Goal: Information Seeking & Learning: Learn about a topic

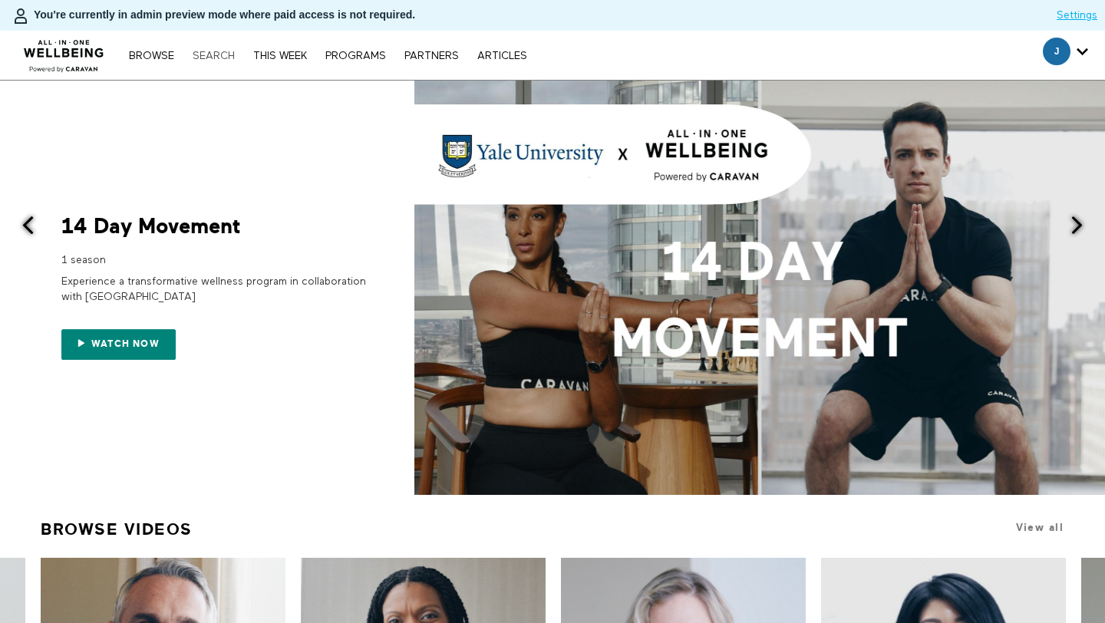
click at [224, 52] on link "Search" at bounding box center [214, 56] width 58 height 11
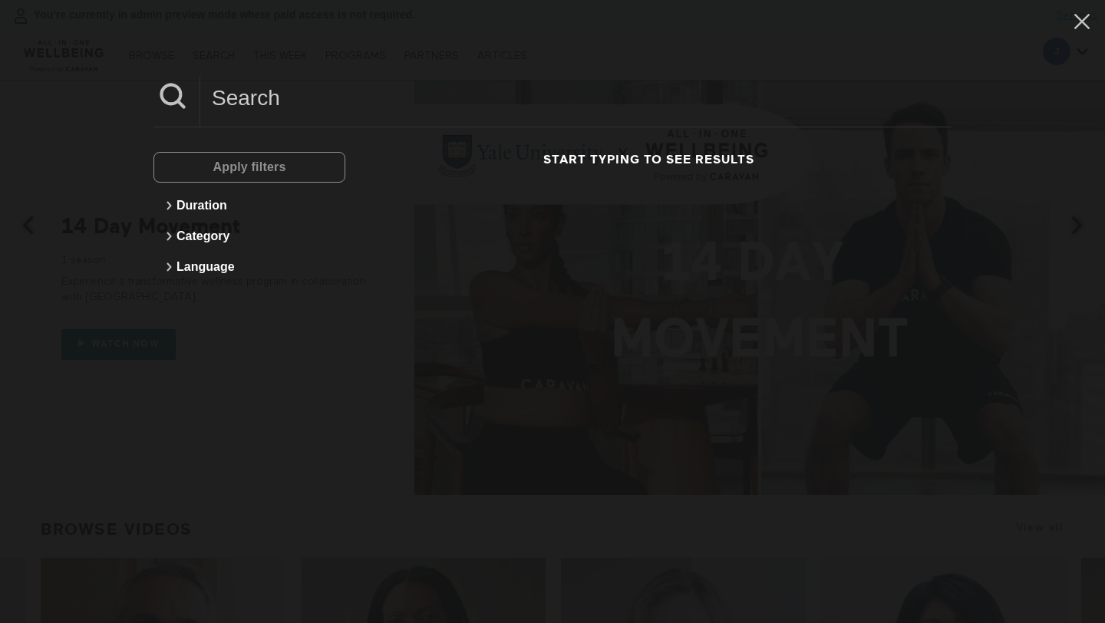
click at [302, 104] on input at bounding box center [575, 98] width 751 height 42
paste input "How To Deal With Anger"
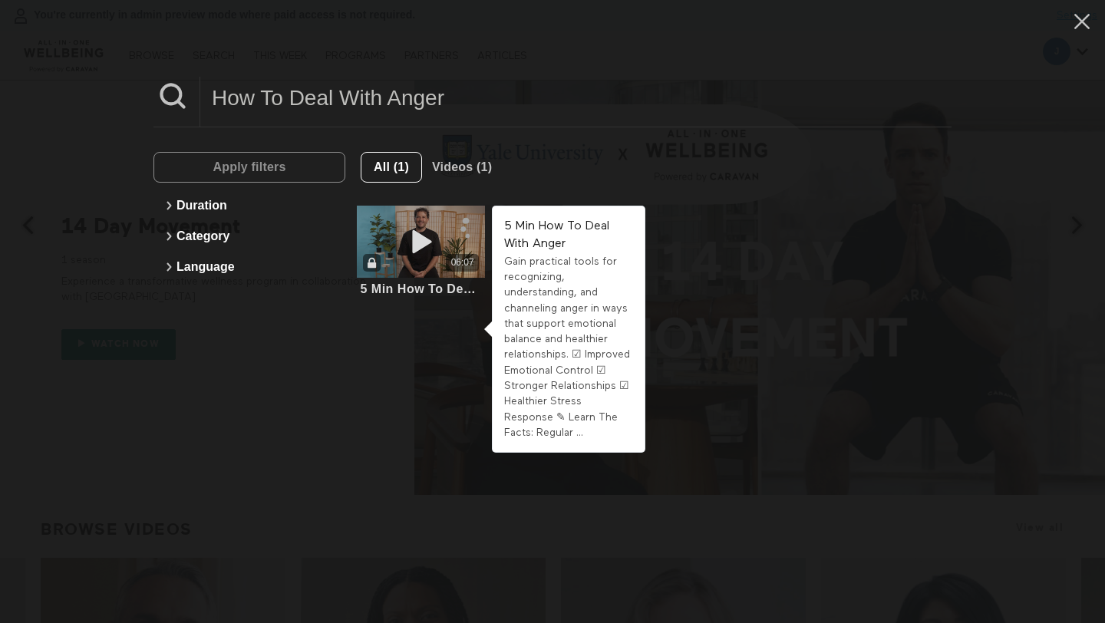
click at [450, 241] on div "06:07" at bounding box center [421, 242] width 128 height 72
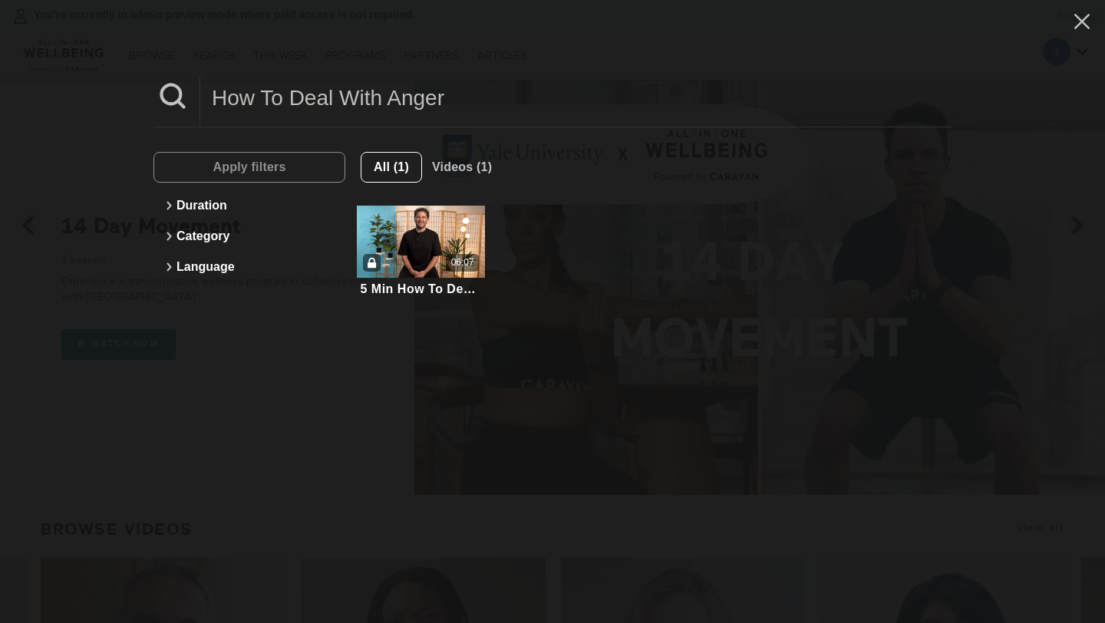
click at [356, 84] on input "How To Deal With Anger" at bounding box center [575, 98] width 751 height 42
paste input "Meditation For"
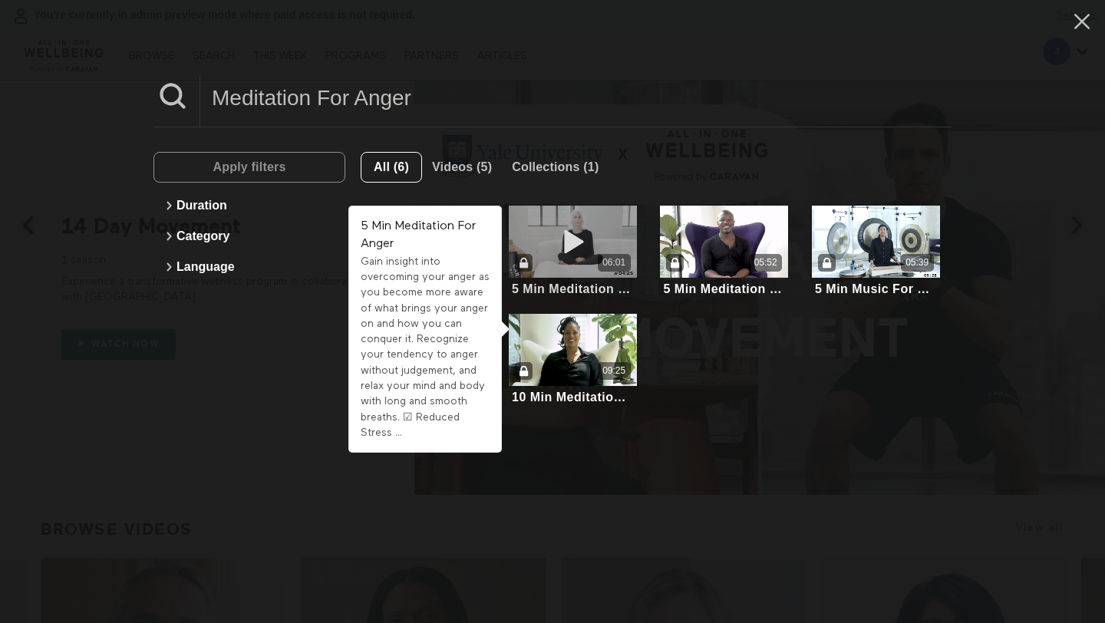
click at [583, 276] on div "06:01" at bounding box center [573, 242] width 128 height 72
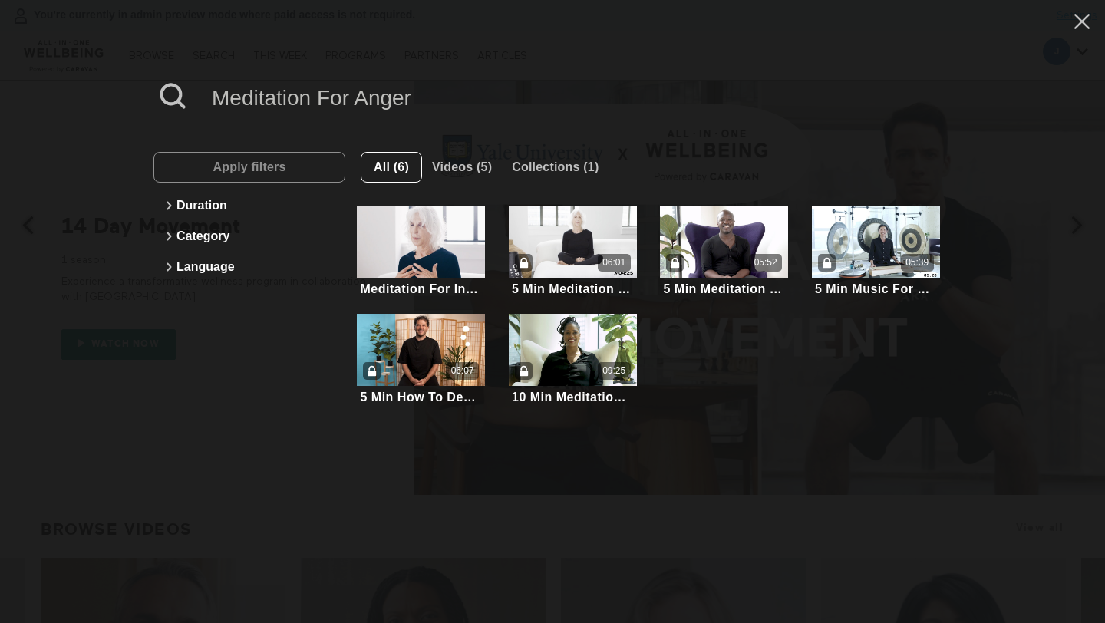
click at [338, 89] on input "Meditation For Anger" at bounding box center [575, 98] width 751 height 42
paste input "Conflict Management"
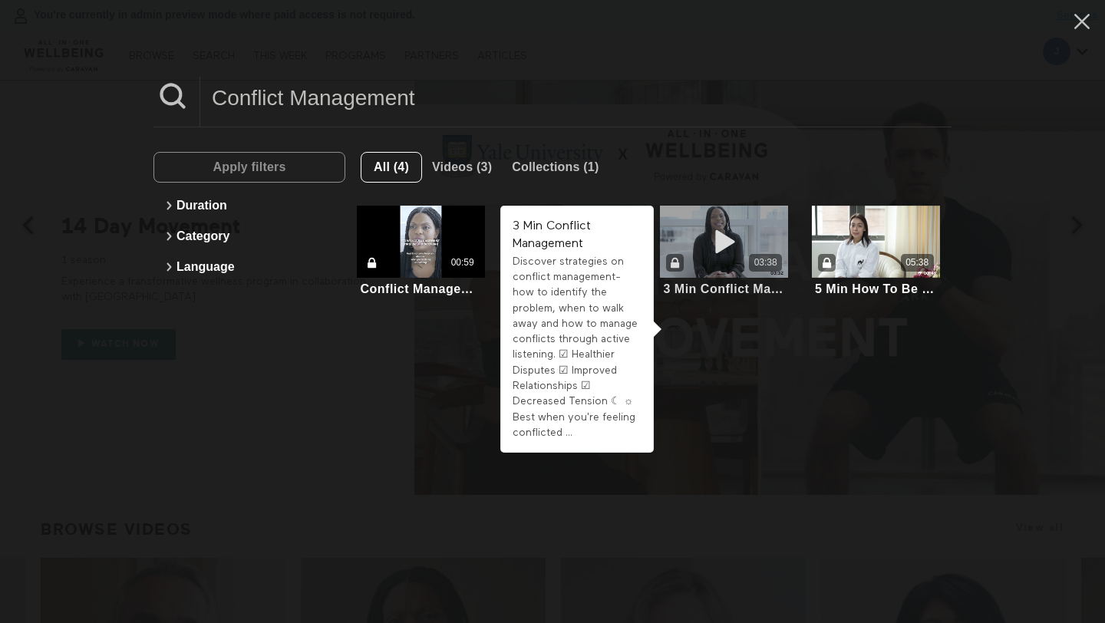
type input "Conflict Management"
click at [716, 266] on div "03:38" at bounding box center [724, 263] width 128 height 18
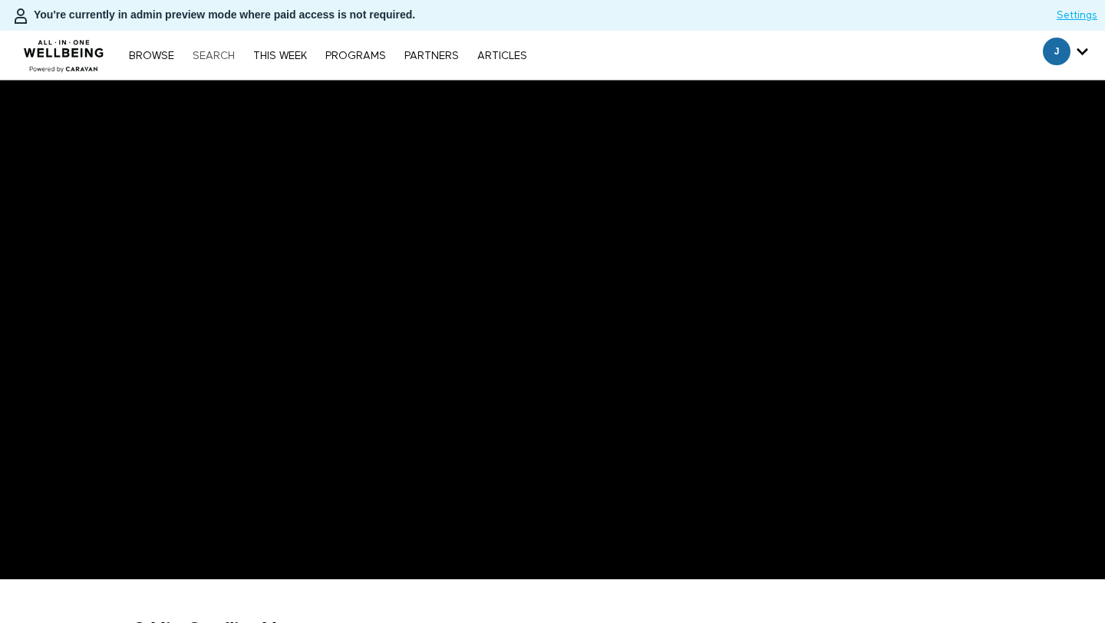
click at [218, 51] on link "Search" at bounding box center [214, 56] width 58 height 11
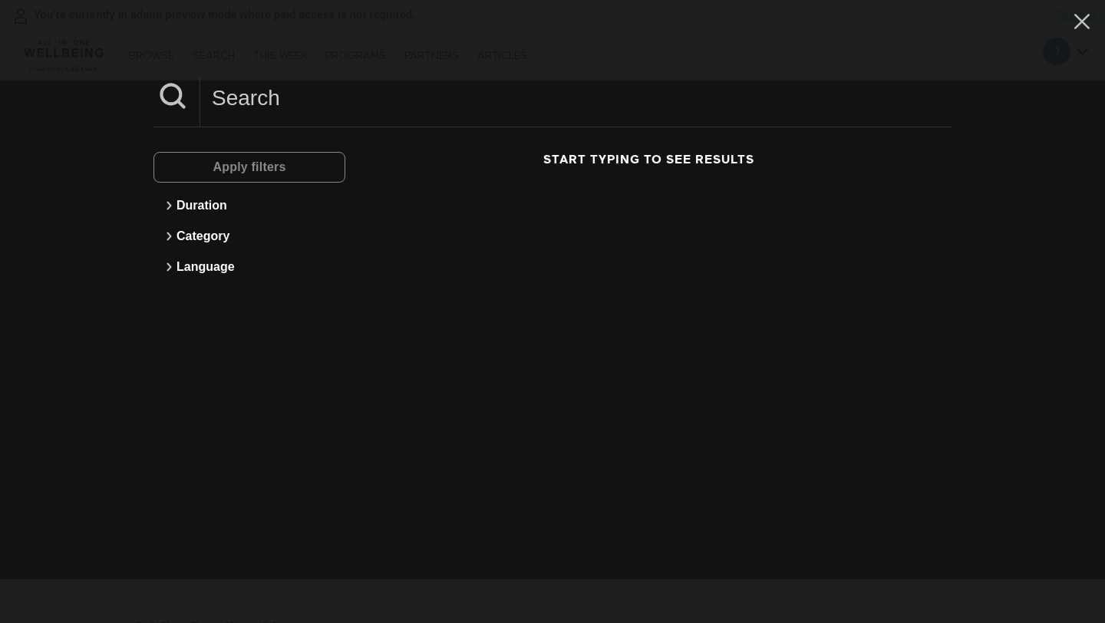
click at [286, 91] on input at bounding box center [575, 98] width 751 height 42
paste input "Meditation For Times Of Change"
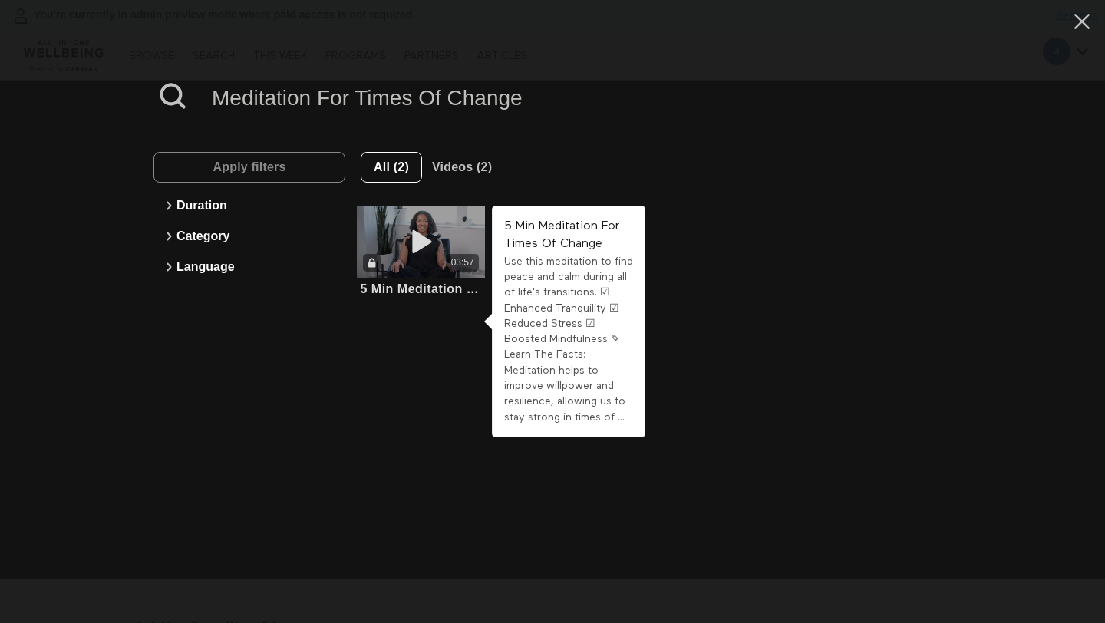
click at [437, 279] on link "03:57 5 Min Meditation For Times Of Change" at bounding box center [421, 252] width 128 height 93
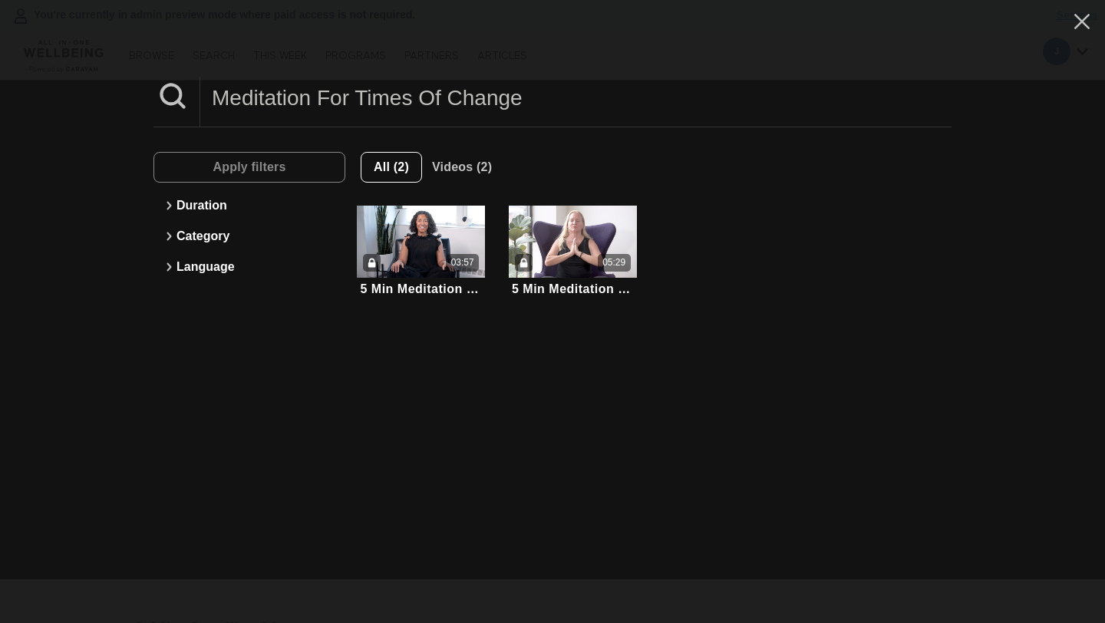
click at [649, 91] on input "Meditation For Times Of Change" at bounding box center [575, 98] width 751 height 42
paste input "Keep Your Cool"
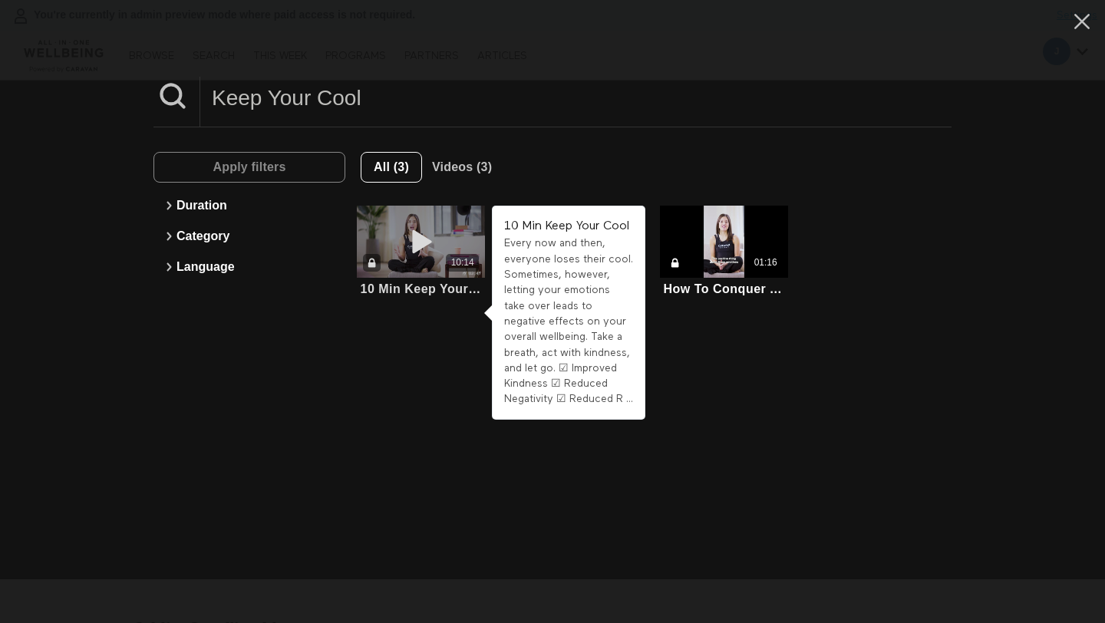
click at [443, 237] on icon at bounding box center [421, 242] width 46 height 27
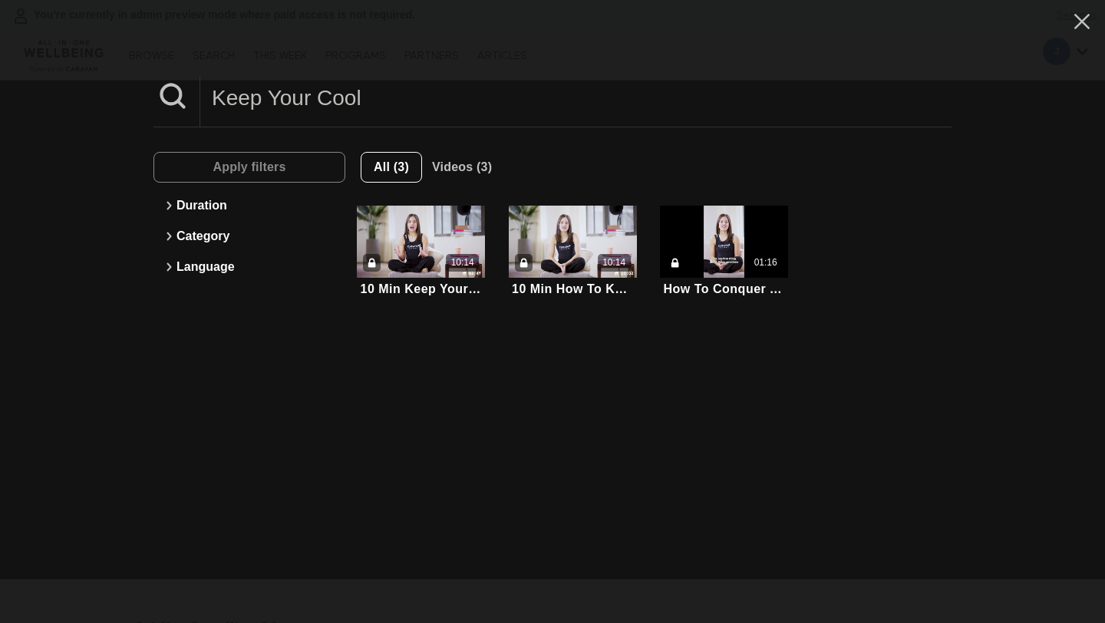
click at [305, 87] on input "Keep Your Cool" at bounding box center [575, 98] width 751 height 42
paste input "Calming Meditation"
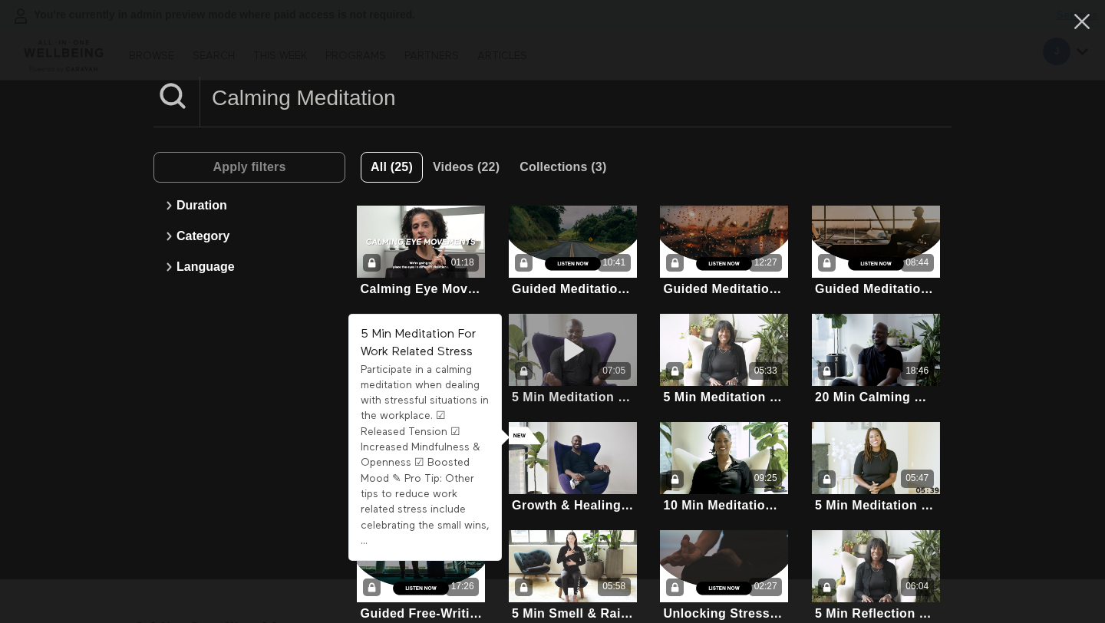
click at [595, 356] on icon at bounding box center [573, 350] width 46 height 27
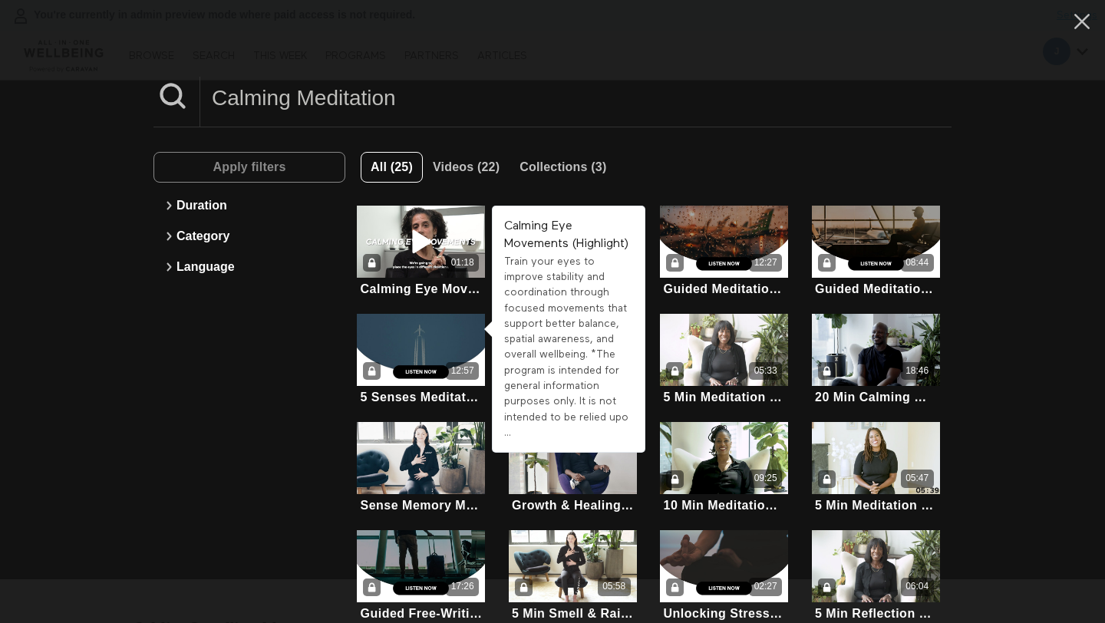
scroll to position [33, 0]
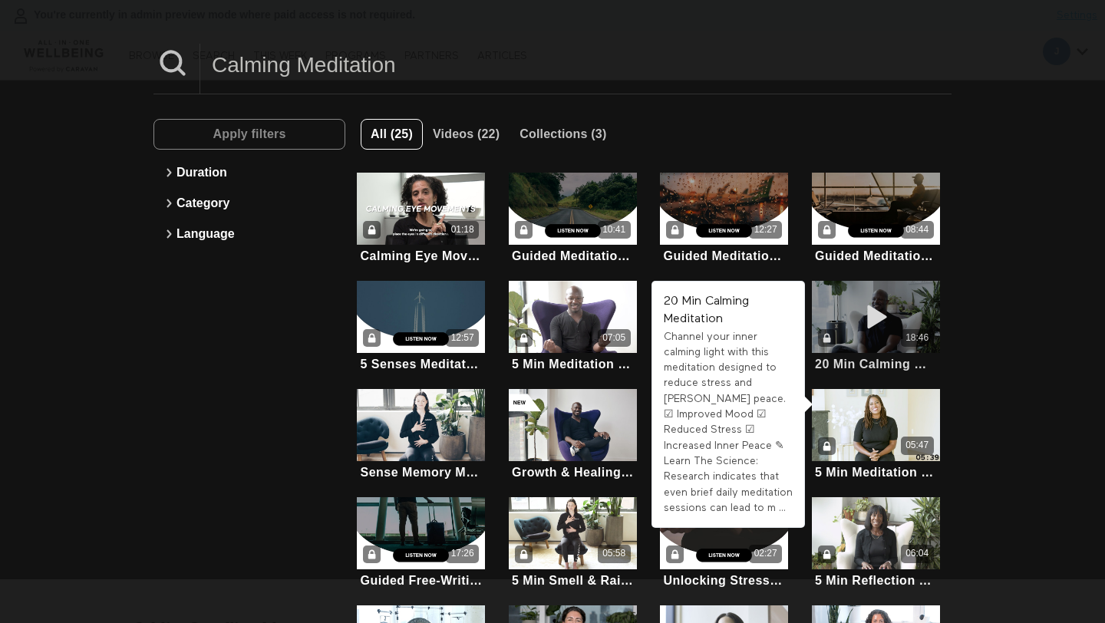
click at [889, 315] on icon at bounding box center [876, 317] width 46 height 27
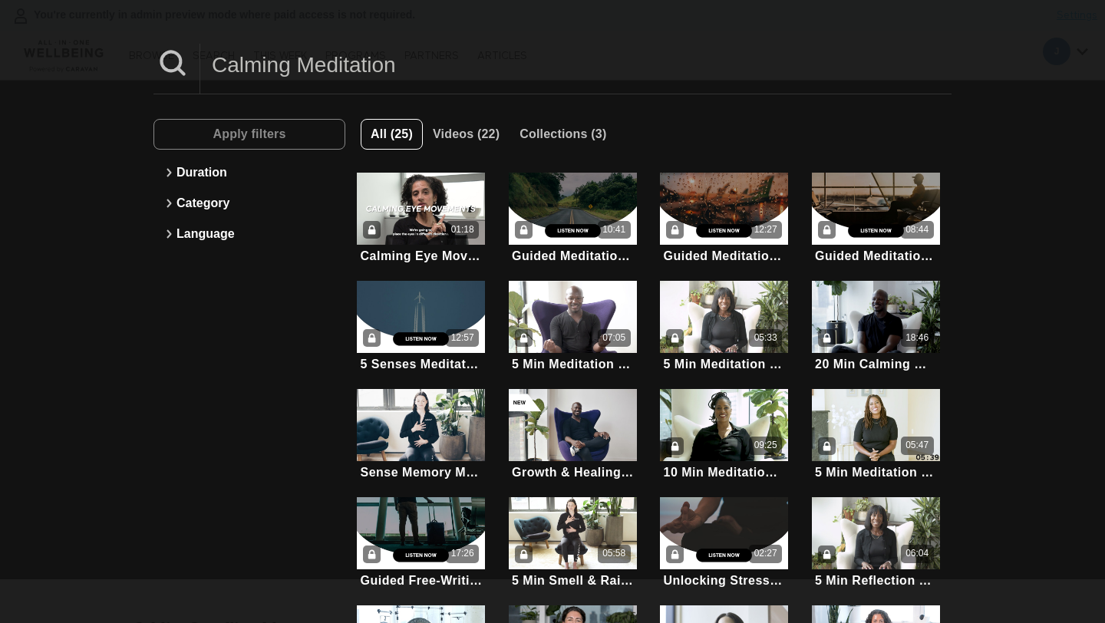
click at [402, 75] on input "Calming Meditation" at bounding box center [575, 65] width 751 height 42
paste input "Lion's Breath For Releasing Emotions"
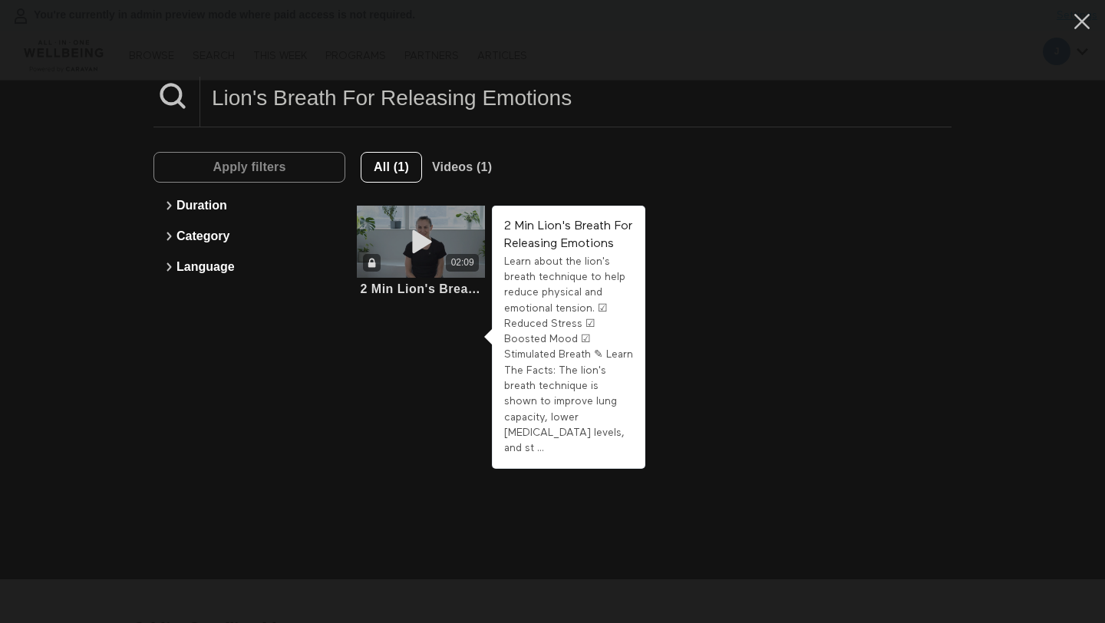
type input "Lion's Breath For Releasing Emotions"
click at [410, 227] on span at bounding box center [421, 241] width 46 height 31
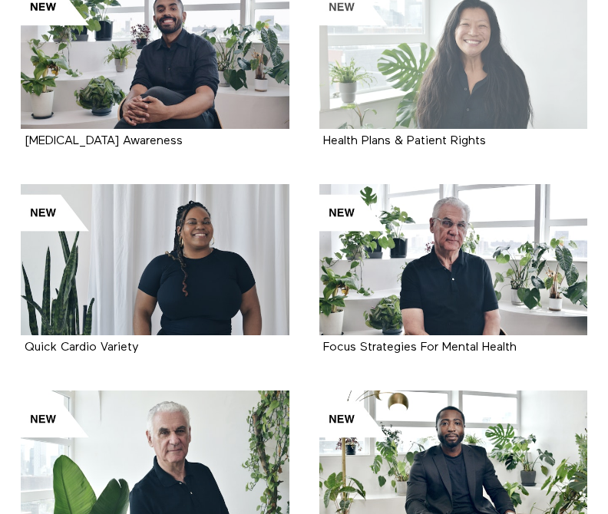
scroll to position [820, 0]
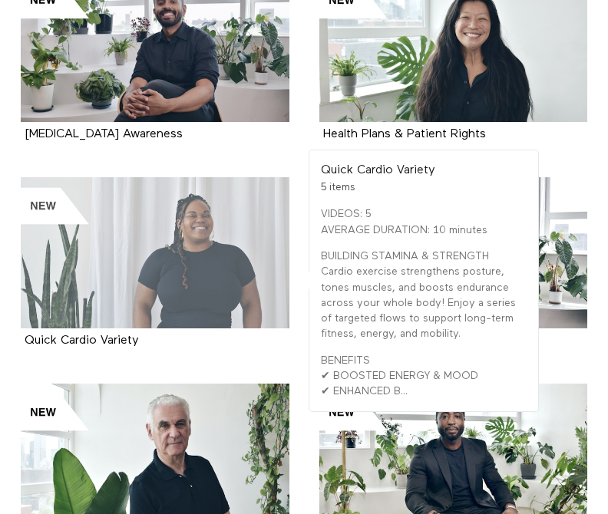
click at [222, 243] on div at bounding box center [155, 252] width 269 height 151
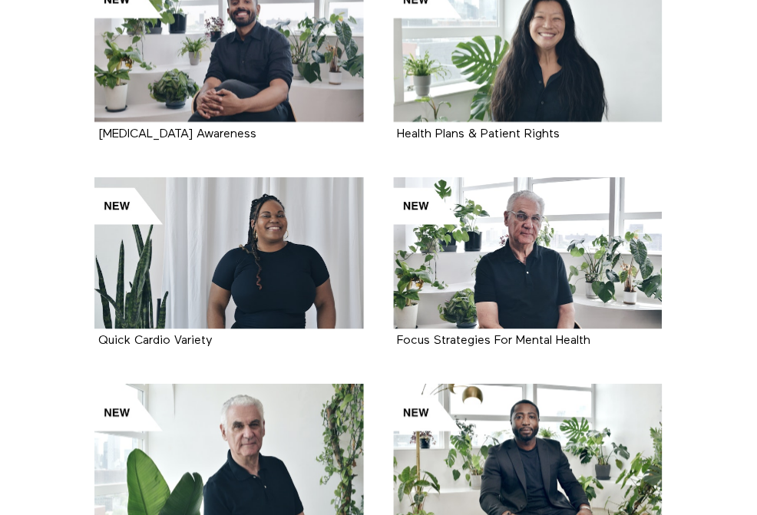
scroll to position [904, 0]
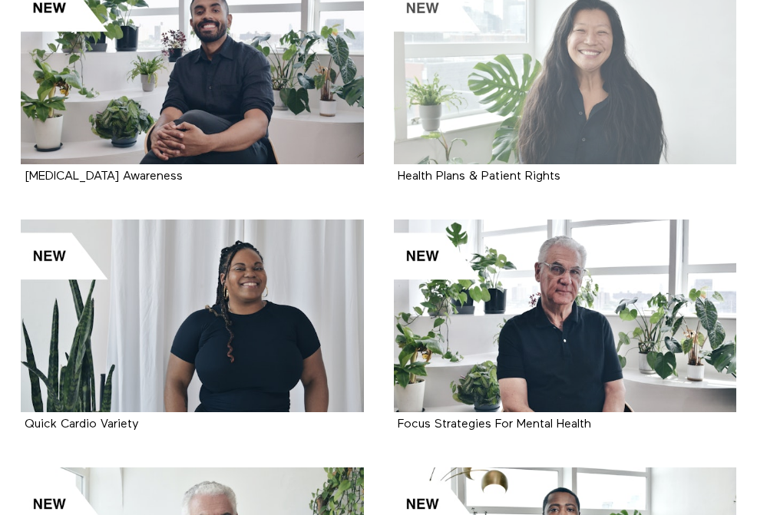
click at [607, 130] on div at bounding box center [565, 68] width 343 height 193
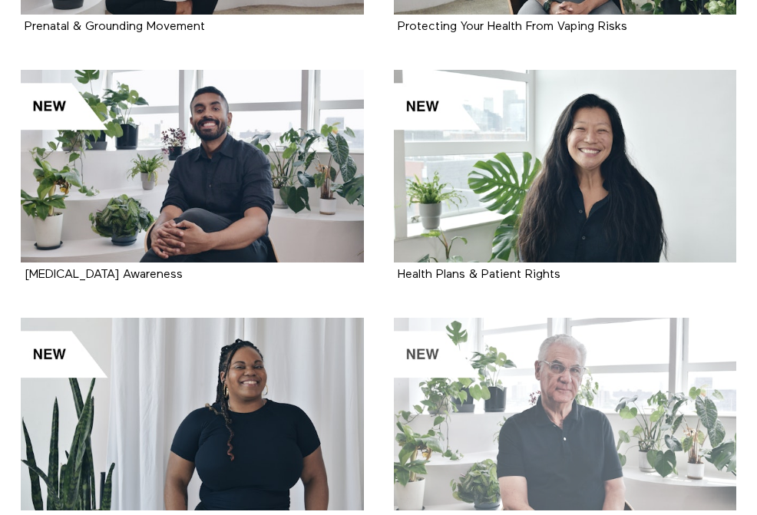
scroll to position [767, 0]
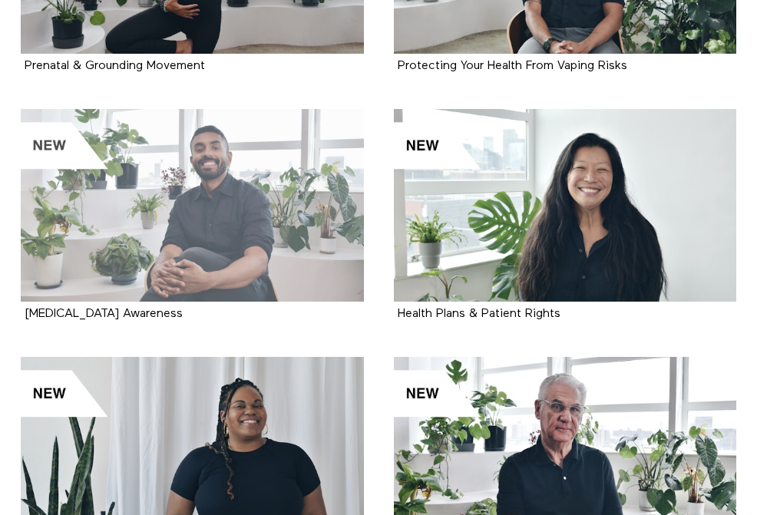
click at [299, 219] on div at bounding box center [192, 205] width 343 height 193
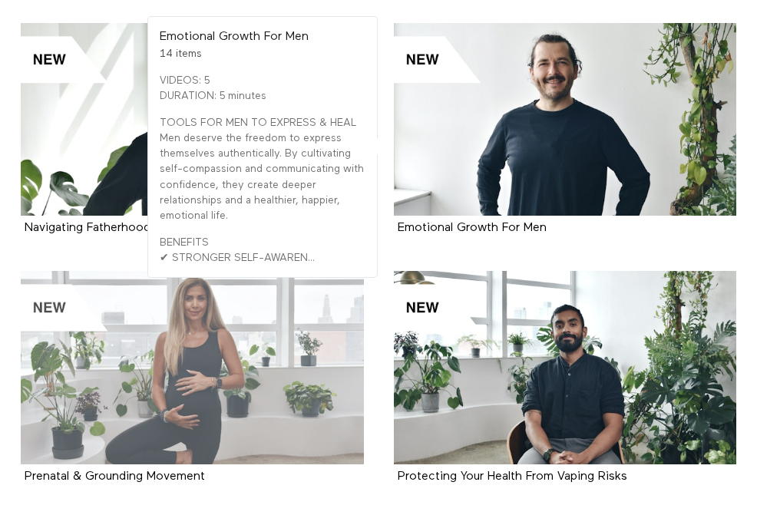
scroll to position [374, 0]
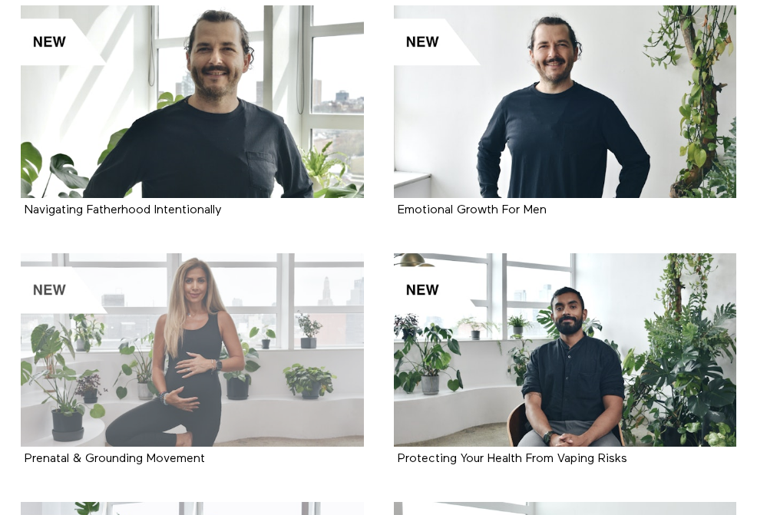
click at [270, 328] on div at bounding box center [192, 349] width 343 height 193
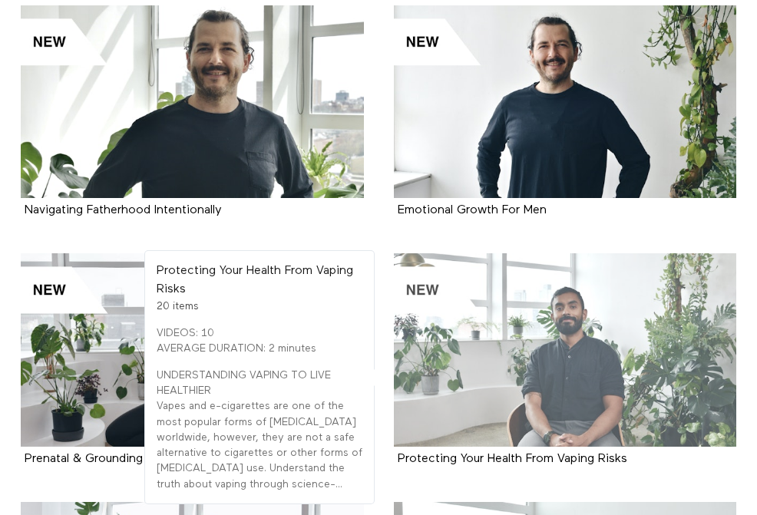
click at [607, 361] on div at bounding box center [565, 349] width 343 height 193
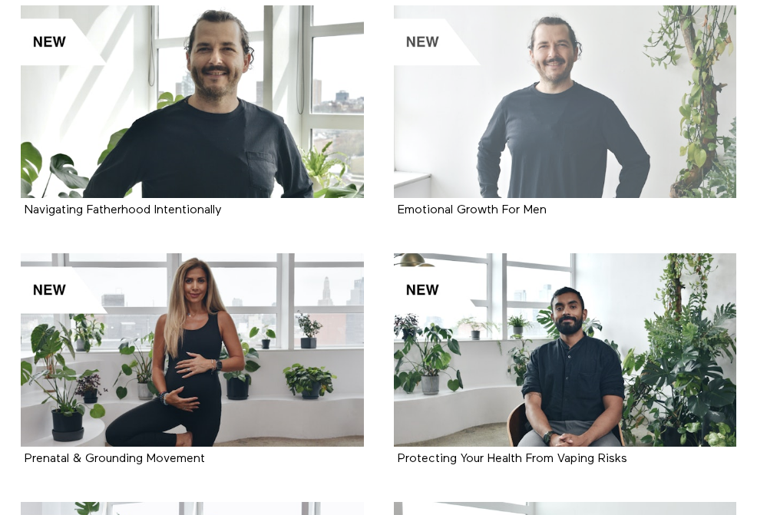
click at [607, 156] on div at bounding box center [565, 101] width 343 height 193
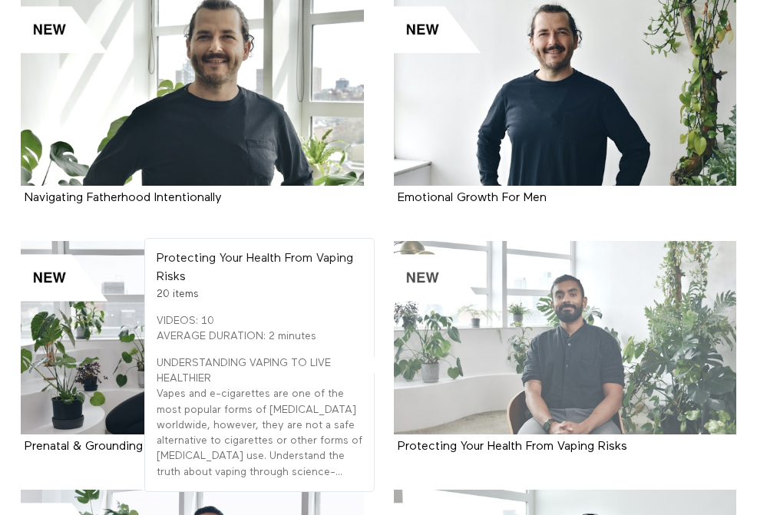
click at [602, 367] on div at bounding box center [565, 337] width 343 height 193
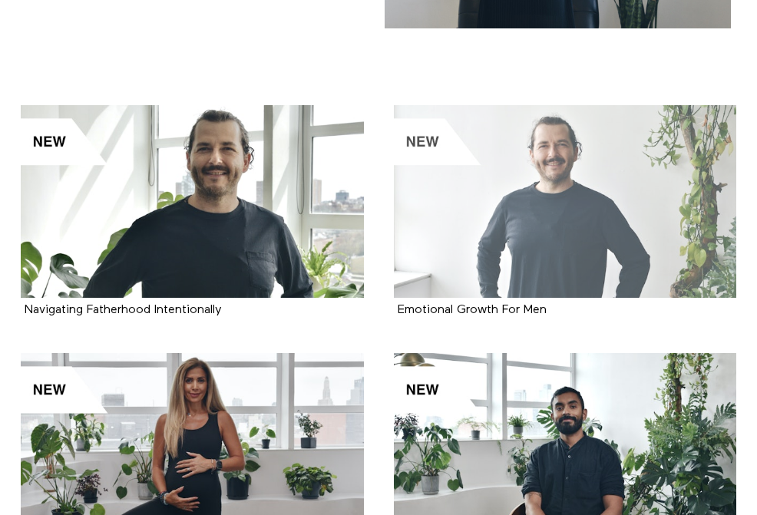
scroll to position [264, 0]
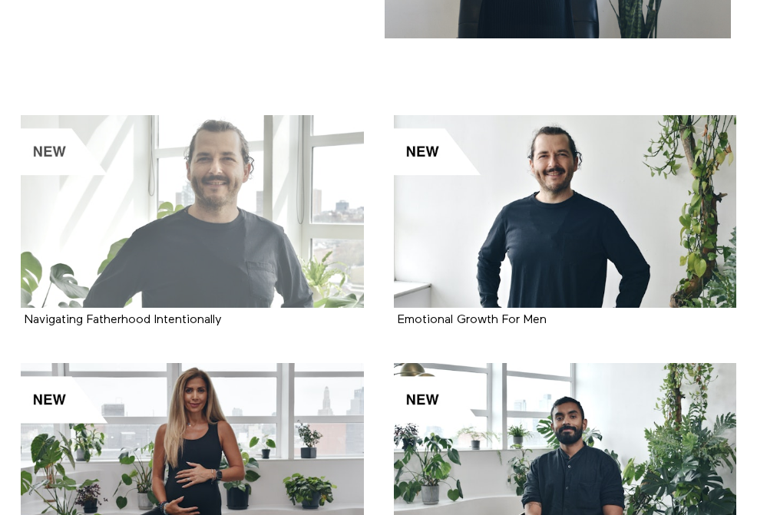
click at [310, 244] on div at bounding box center [192, 211] width 343 height 193
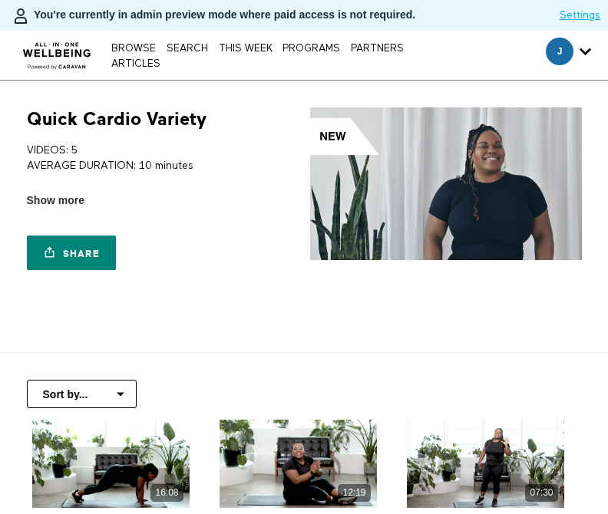
click at [338, 213] on img at bounding box center [446, 183] width 272 height 153
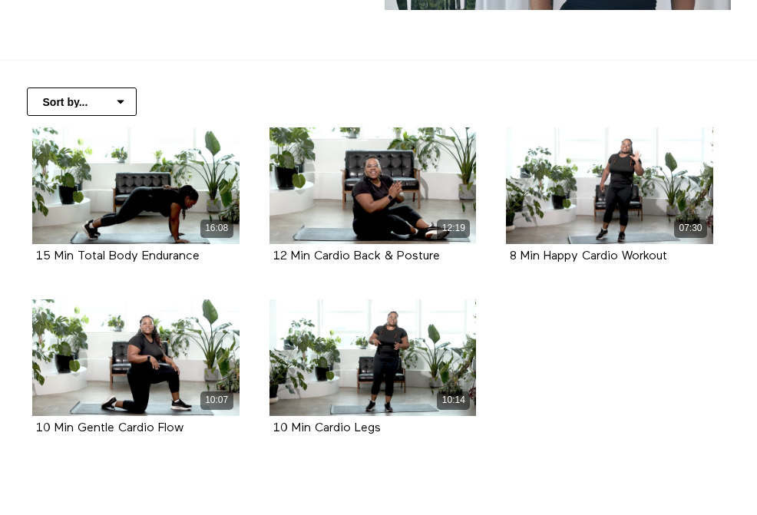
scroll to position [304, 0]
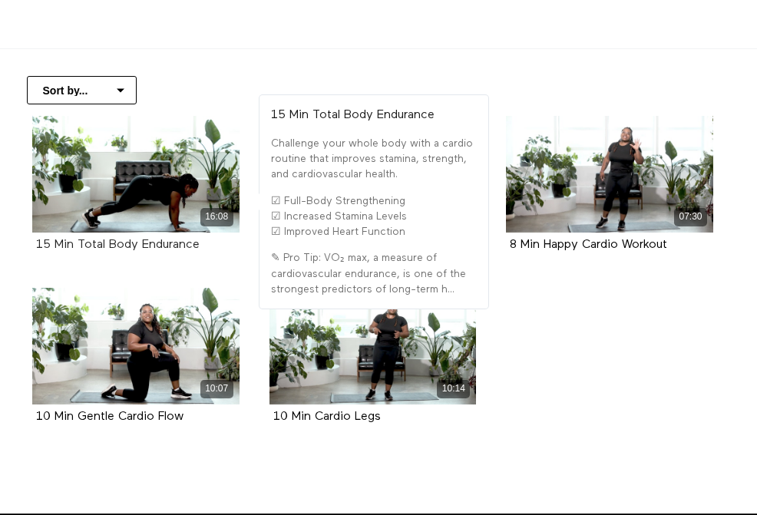
drag, startPoint x: 226, startPoint y: 243, endPoint x: 78, endPoint y: 240, distance: 147.4
click at [78, 240] on div "15 Min Total Body Endurance" at bounding box center [136, 245] width 200 height 18
copy strong "Total Body Endurance"
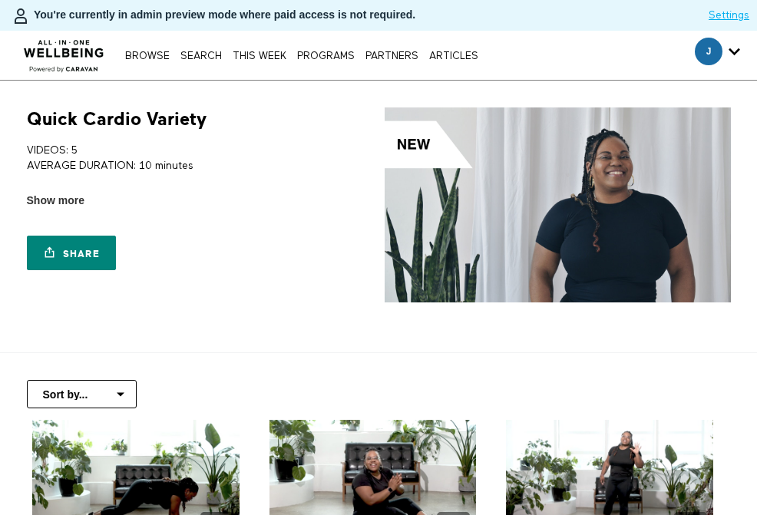
scroll to position [80, 0]
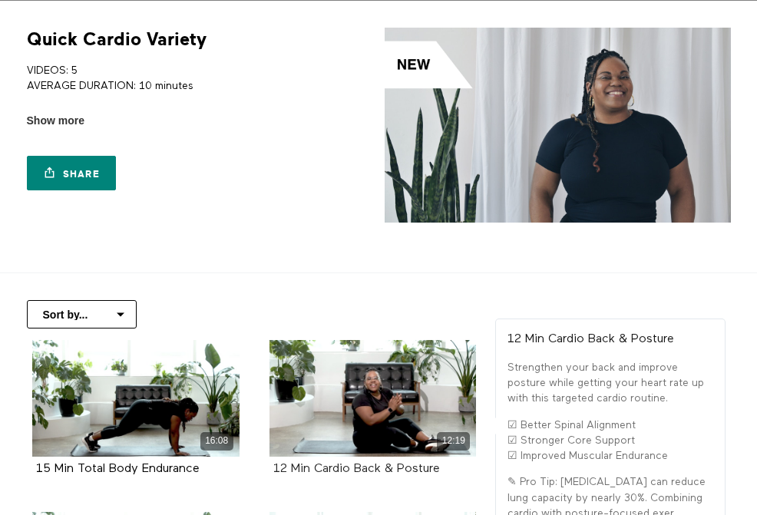
drag, startPoint x: 450, startPoint y: 473, endPoint x: 316, endPoint y: 467, distance: 133.7
click at [316, 467] on div "12 Min Cardio Back & Posture" at bounding box center [373, 469] width 200 height 18
copy strong "Cardio Back & Posture"
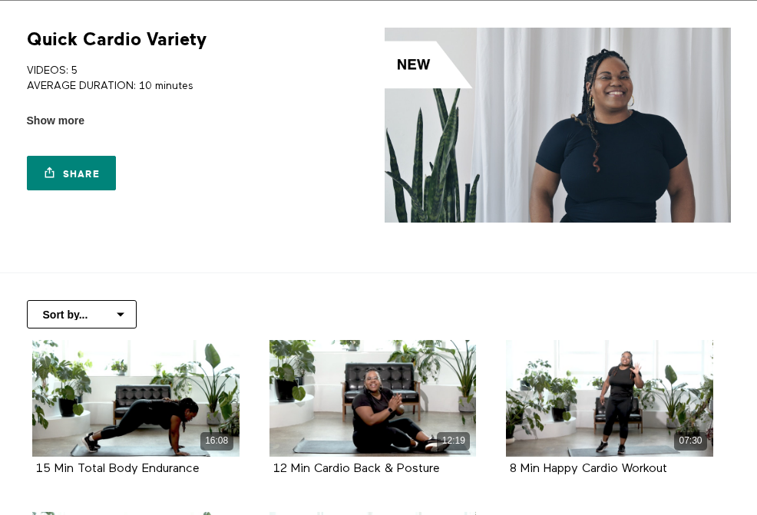
drag, startPoint x: 312, startPoint y: 262, endPoint x: 319, endPoint y: 302, distance: 39.7
click at [312, 262] on section "Quick Cardio Variety VIDEOS: 5 AVERAGE DURATION: 10 minutes BUILDING STAMINA & …" at bounding box center [378, 137] width 757 height 272
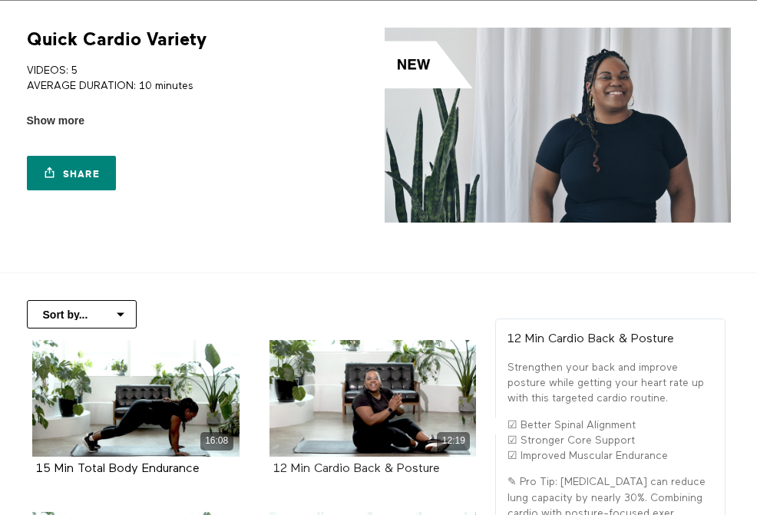
drag, startPoint x: 449, startPoint y: 467, endPoint x: 318, endPoint y: 469, distance: 131.3
click at [317, 470] on div "12 Min Cardio Back & Posture" at bounding box center [373, 469] width 200 height 18
copy strong "Cardio Back & Posture"
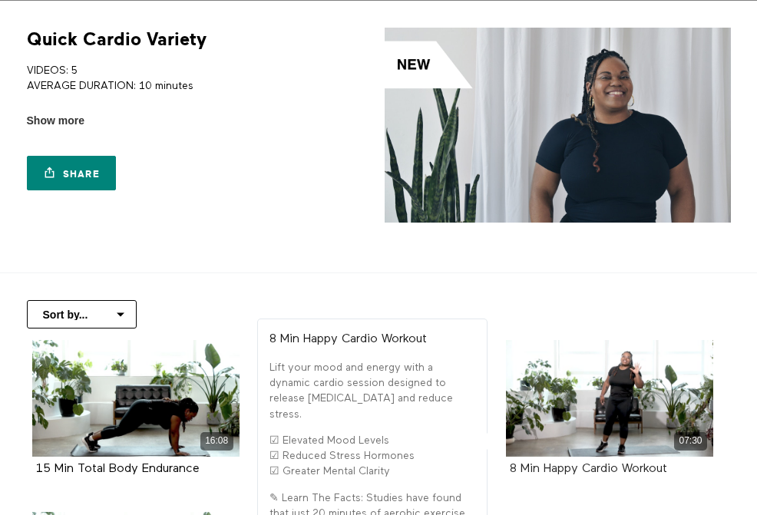
drag, startPoint x: 677, startPoint y: 468, endPoint x: 547, endPoint y: 472, distance: 129.8
click at [547, 472] on div "8 Min Happy Cardio Workout" at bounding box center [610, 469] width 200 height 18
copy strong "Happy Cardio Workout"
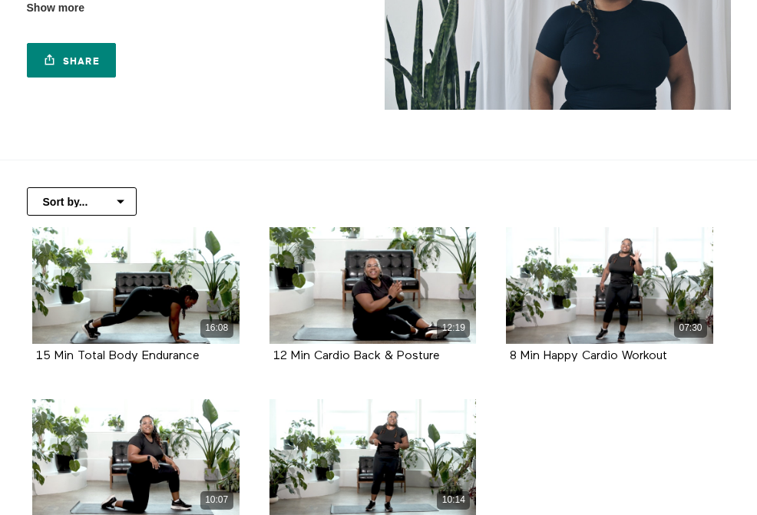
scroll to position [359, 0]
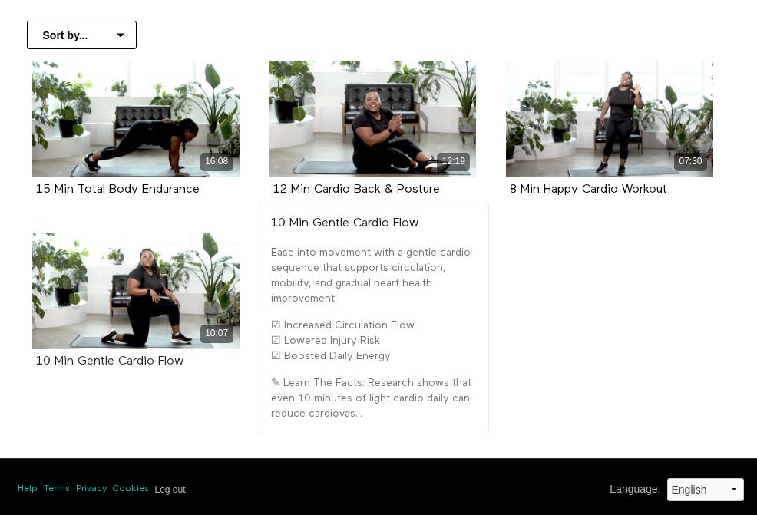
drag, startPoint x: 211, startPoint y: 361, endPoint x: 81, endPoint y: 361, distance: 130.5
click at [81, 361] on div "10 Min Gentle Cardio Flow" at bounding box center [136, 362] width 200 height 18
copy strong "Gentle Cardio Flow"
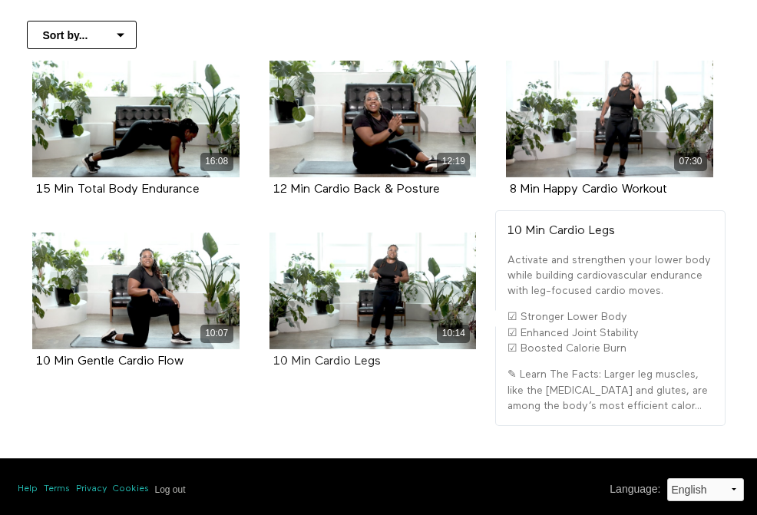
drag, startPoint x: 371, startPoint y: 366, endPoint x: 315, endPoint y: 367, distance: 56.0
click at [315, 367] on div "10 Min Cardio Legs" at bounding box center [373, 362] width 200 height 18
copy strong "Cardio Legs"
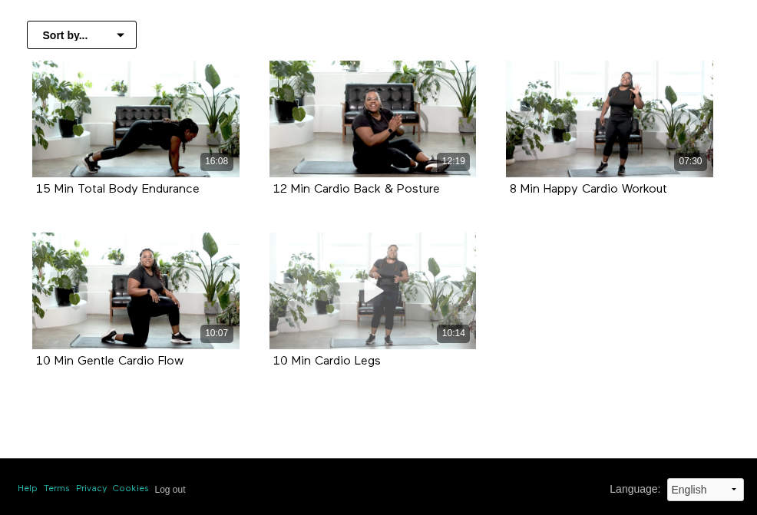
scroll to position [0, 0]
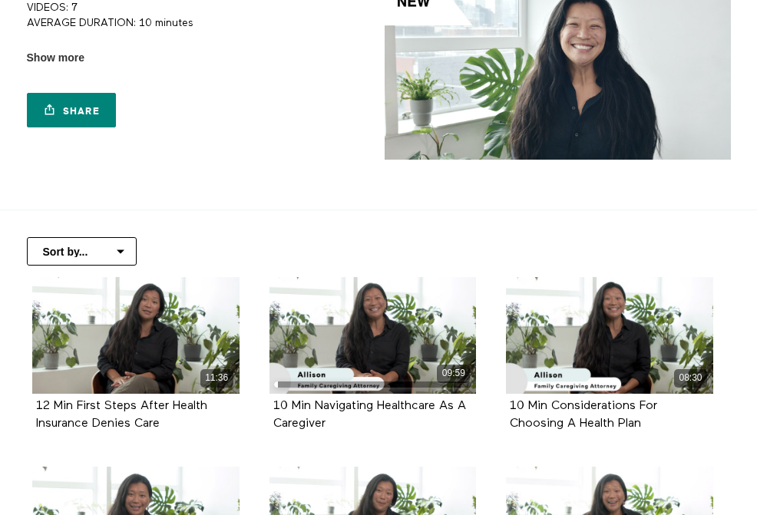
scroll to position [215, 0]
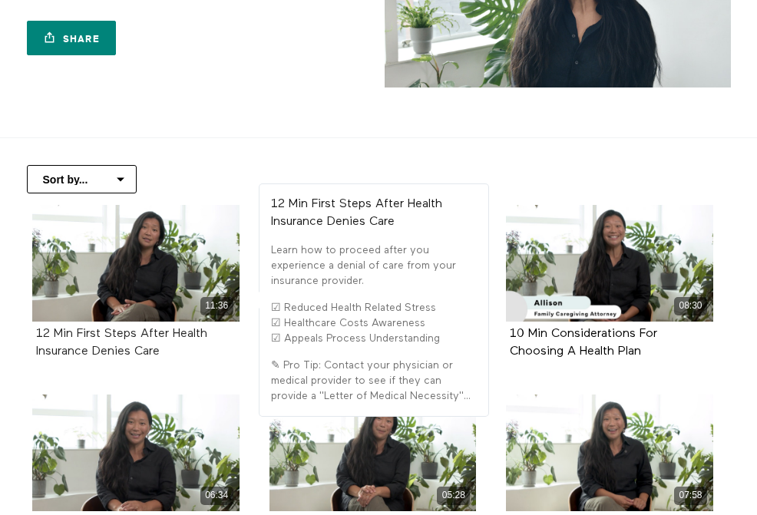
drag, startPoint x: 206, startPoint y: 357, endPoint x: 77, endPoint y: 339, distance: 130.1
click at [77, 339] on div "12 Min First Steps After Health Insurance Denies Care" at bounding box center [136, 342] width 200 height 35
copy strong "First Steps After Health Insurance Denies Care"
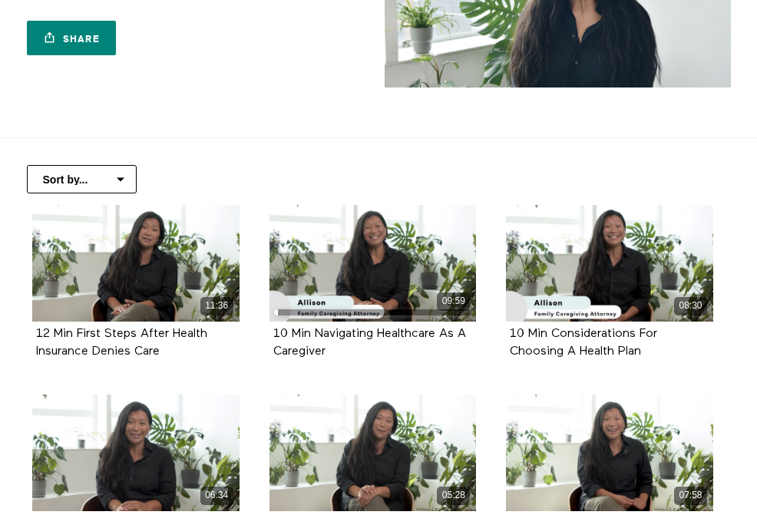
click at [385, 352] on div "10 Min Navigating Healthcare As A Caregiver" at bounding box center [373, 342] width 200 height 35
drag, startPoint x: 384, startPoint y: 352, endPoint x: 324, endPoint y: 332, distance: 63.3
click at [324, 332] on div "10 Min Navigating Healthcare As A Caregiver" at bounding box center [373, 342] width 200 height 35
copy ul "Navigating Healthcare As A Caregiver"
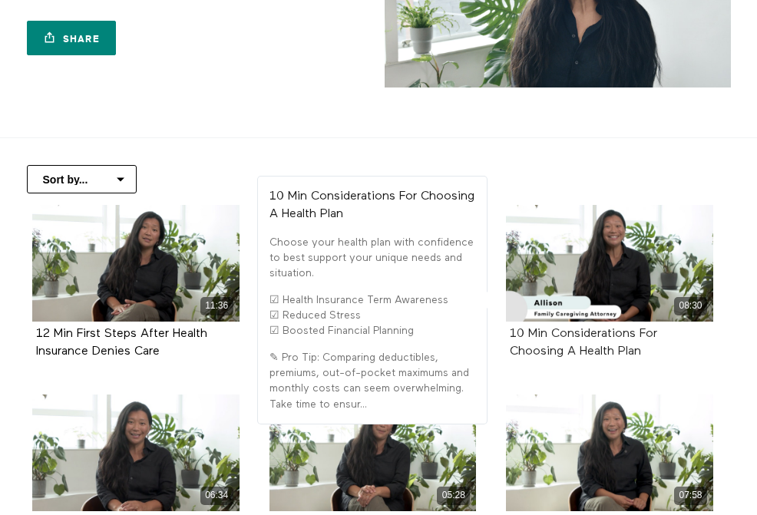
drag, startPoint x: 656, startPoint y: 358, endPoint x: 551, endPoint y: 335, distance: 107.6
click at [551, 335] on div "10 Min Considerations For Choosing A Health Plan" at bounding box center [610, 342] width 200 height 35
copy strong "Considerations For Choosing A Health Plan"
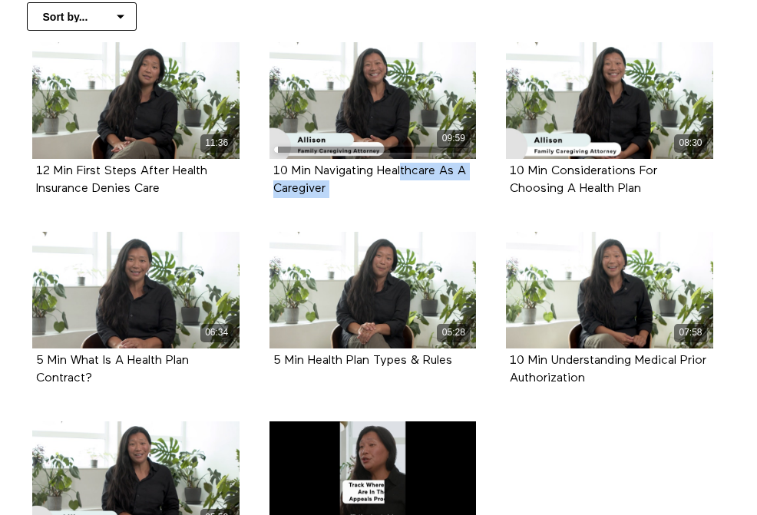
scroll to position [410, 0]
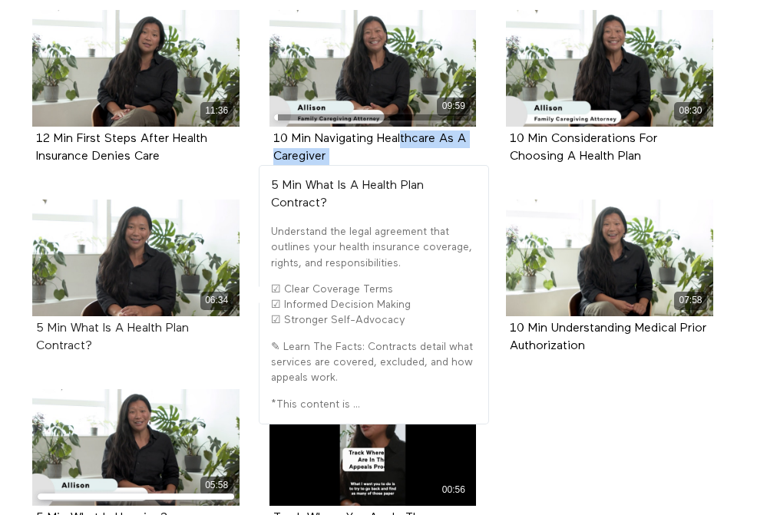
drag, startPoint x: 165, startPoint y: 354, endPoint x: 70, endPoint y: 329, distance: 98.3
click at [70, 329] on div "5 Min What Is A Health Plan Contract?" at bounding box center [136, 337] width 200 height 35
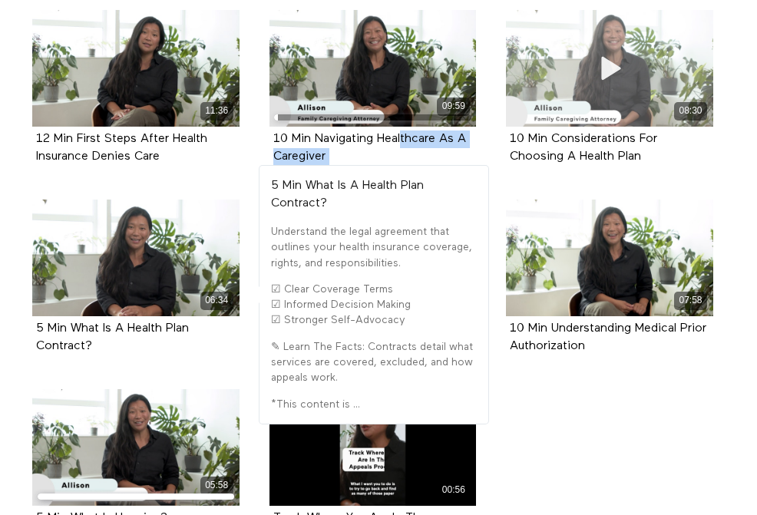
copy strong "What Is A Health Plan Contract?"
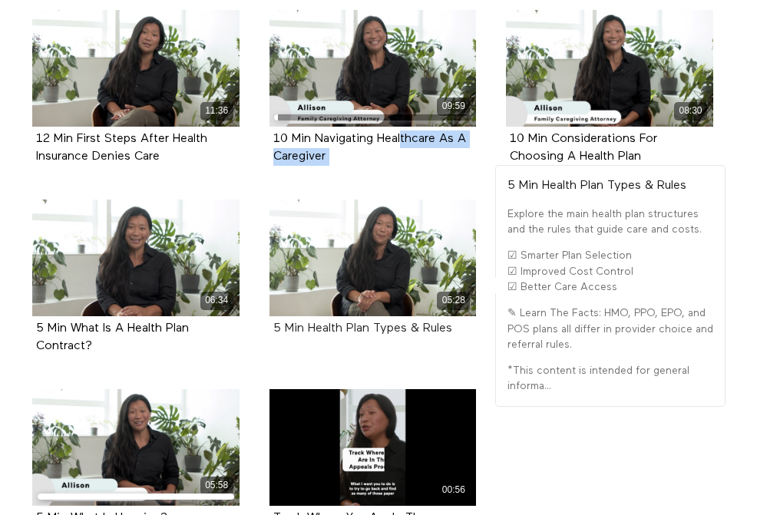
drag, startPoint x: 462, startPoint y: 330, endPoint x: 309, endPoint y: 322, distance: 153.7
click at [309, 322] on div "5 Min Health Plan Types & Rules" at bounding box center [373, 329] width 200 height 18
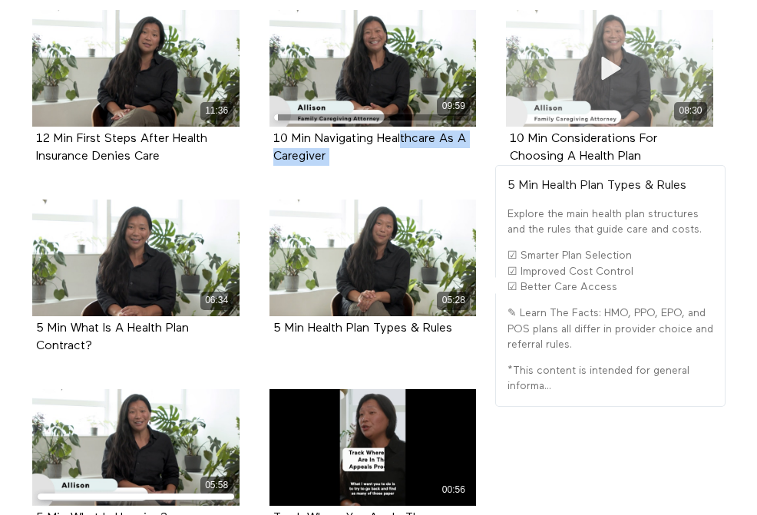
copy strong "Health Plan Types & Rules"
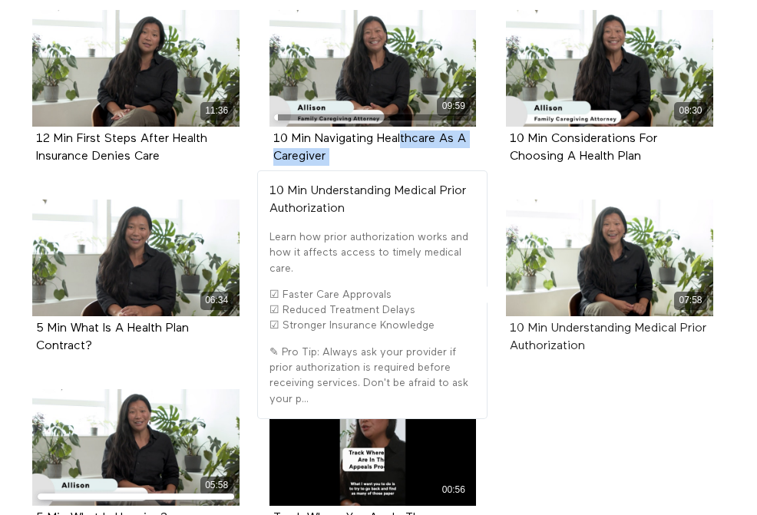
drag, startPoint x: 624, startPoint y: 347, endPoint x: 551, endPoint y: 333, distance: 74.2
click at [551, 333] on div "10 Min Understanding Medical Prior Authorization" at bounding box center [610, 337] width 200 height 35
copy strong "Understanding Medical Prior Authorization"
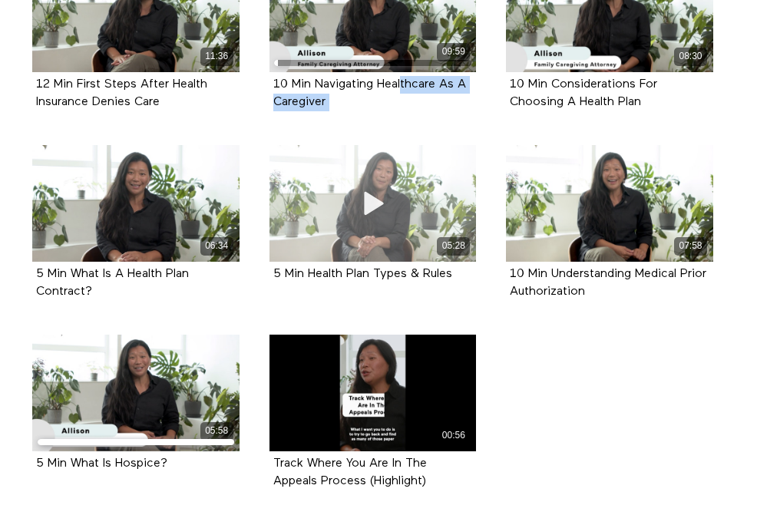
scroll to position [524, 0]
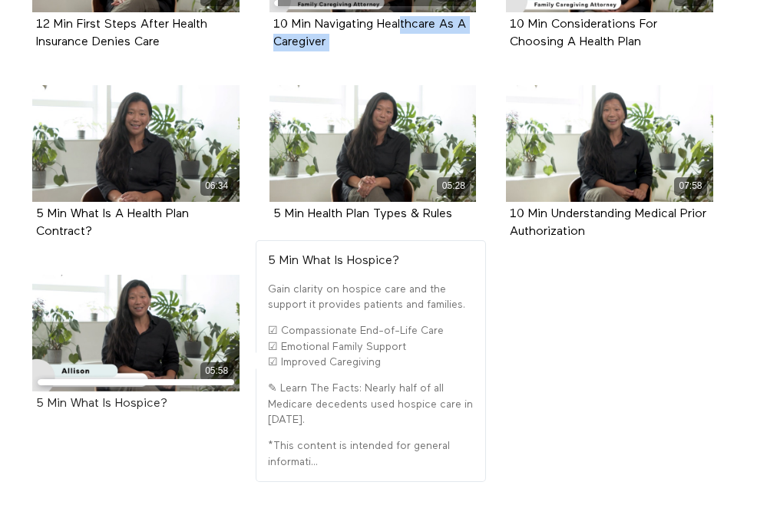
drag, startPoint x: 185, startPoint y: 408, endPoint x: 71, endPoint y: 408, distance: 114.4
click at [71, 408] on div "5 Min What Is Hospice?" at bounding box center [136, 404] width 200 height 18
copy strong "What Is Hospice?"
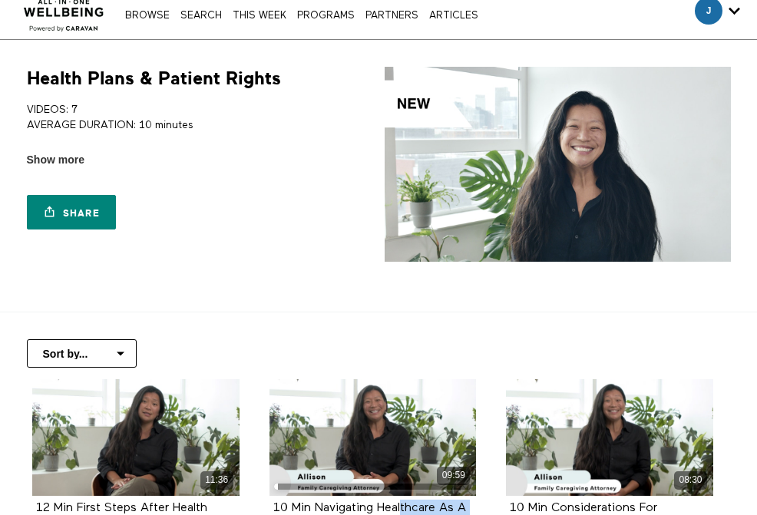
scroll to position [0, 0]
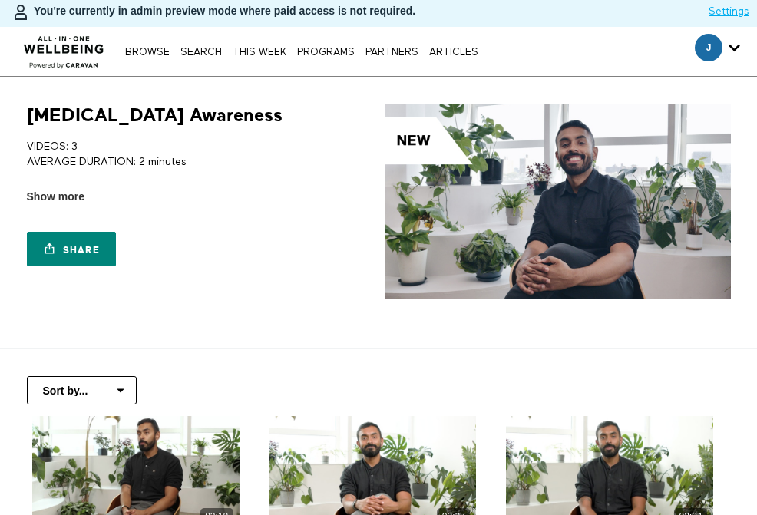
scroll to position [204, 0]
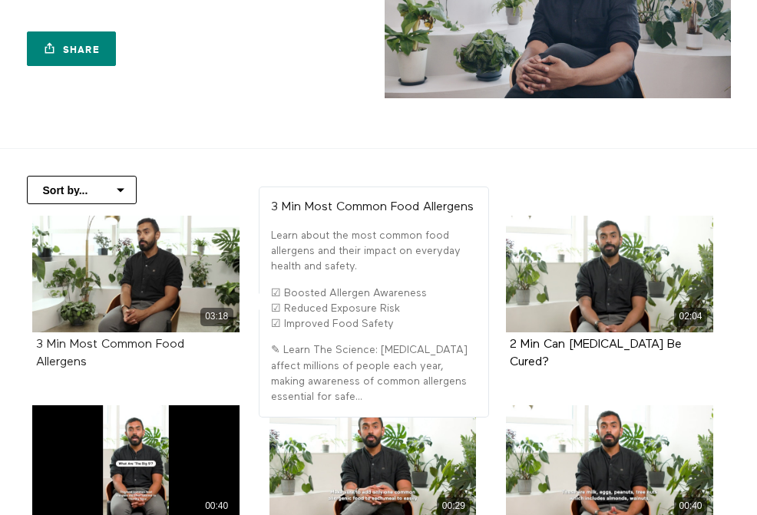
drag, startPoint x: 168, startPoint y: 358, endPoint x: 72, endPoint y: 343, distance: 97.2
click at [72, 343] on div "3 Min Most Common Food Allergens" at bounding box center [136, 353] width 200 height 35
copy strong "Most Common Food Allergens"
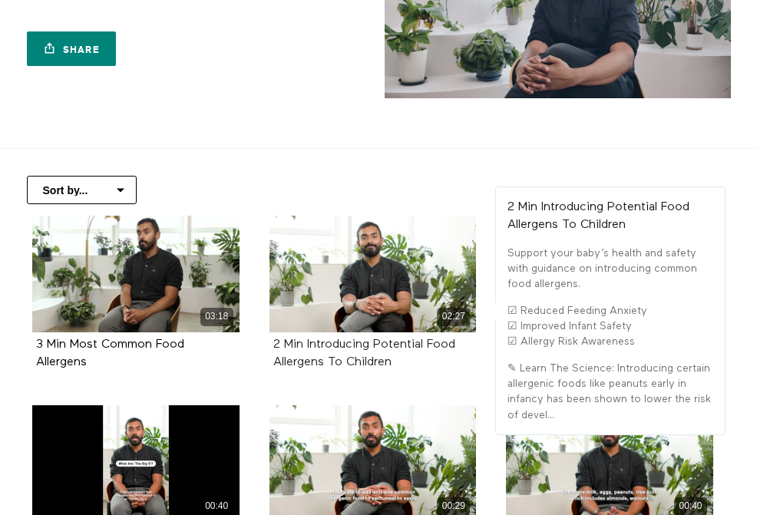
drag, startPoint x: 447, startPoint y: 369, endPoint x: 304, endPoint y: 347, distance: 144.5
click at [304, 347] on div "2 Min Introducing Potential Food Allergens To Children" at bounding box center [373, 353] width 200 height 35
copy strong "Introducing Potential Food Allergens To Children"
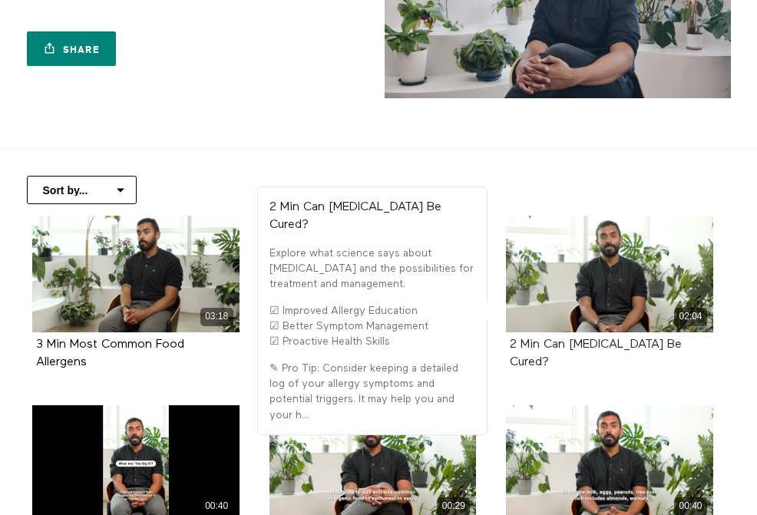
drag, startPoint x: 688, startPoint y: 350, endPoint x: 543, endPoint y: 345, distance: 145.9
click at [543, 345] on div "2 Min Can Allergies Be Cured?" at bounding box center [610, 353] width 200 height 35
copy strong "Can Allergies Be Cured?"
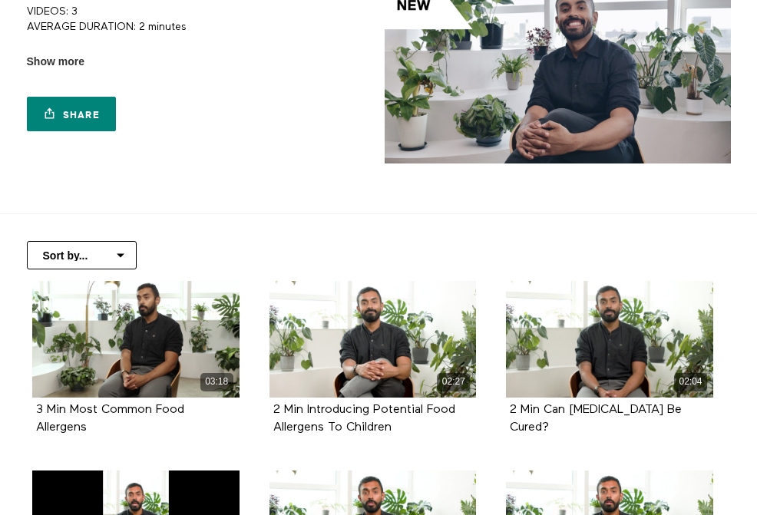
scroll to position [0, 0]
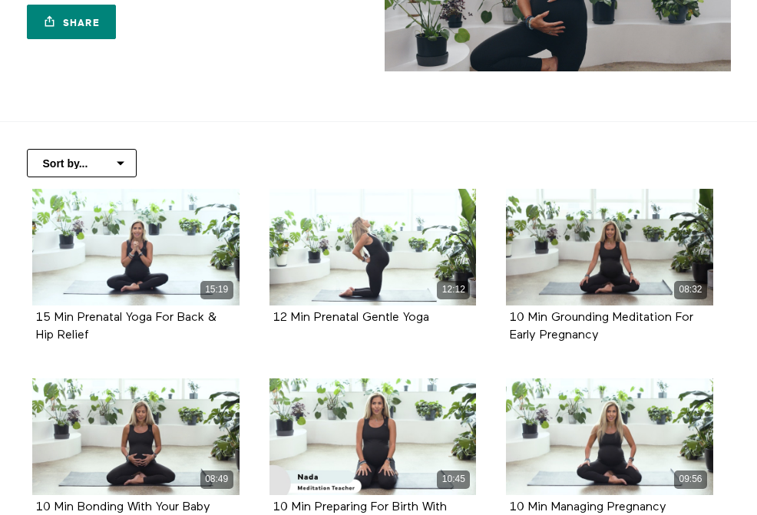
scroll to position [261, 0]
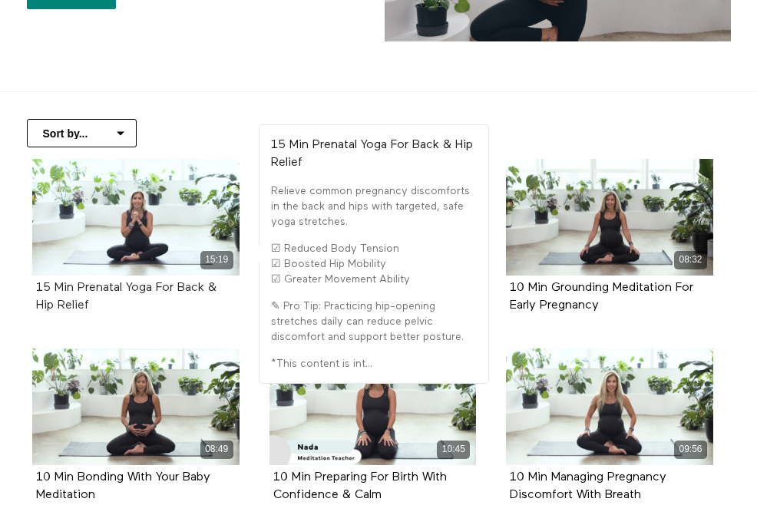
drag, startPoint x: 103, startPoint y: 304, endPoint x: 78, endPoint y: 286, distance: 30.2
click at [78, 286] on div "15 Min Prenatal Yoga For Back & Hip Relief" at bounding box center [136, 296] width 200 height 35
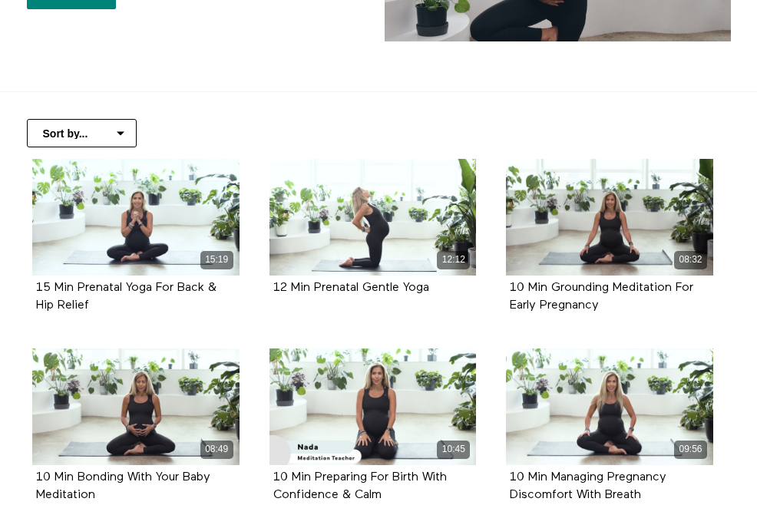
copy strong "Prenatal Yoga For Back & Hip Relief"
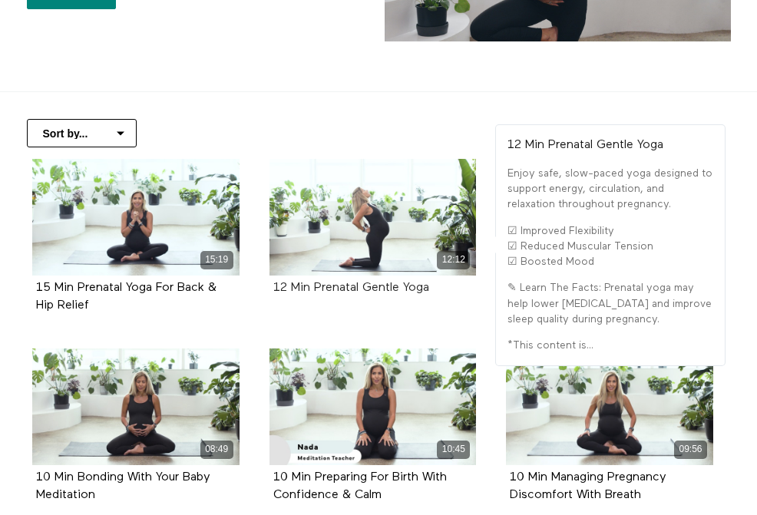
drag, startPoint x: 444, startPoint y: 293, endPoint x: 312, endPoint y: 290, distance: 132.0
click at [312, 290] on div "12 Min Prenatal Gentle Yoga" at bounding box center [373, 288] width 200 height 18
copy strong "Prenatal Gentle Yoga"
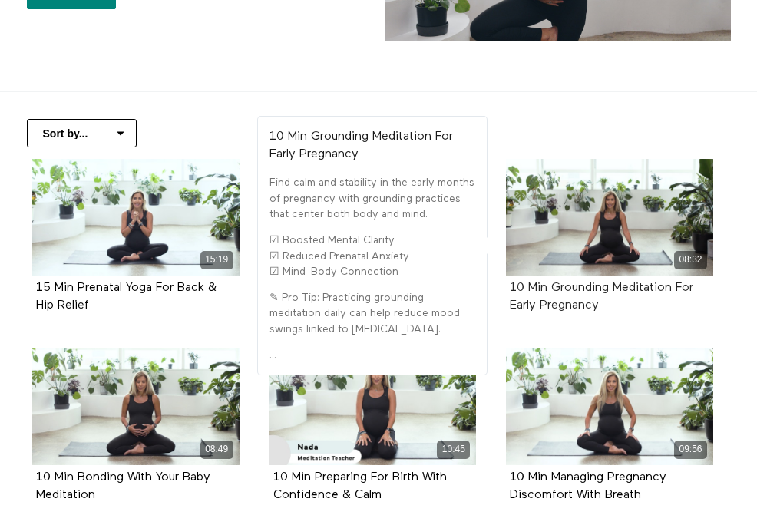
drag, startPoint x: 640, startPoint y: 309, endPoint x: 552, endPoint y: 284, distance: 91.8
click at [552, 284] on div "10 Min Grounding Meditation For Early Pregnancy" at bounding box center [610, 296] width 200 height 35
copy strong "Grounding Meditation For Early Pregnancy"
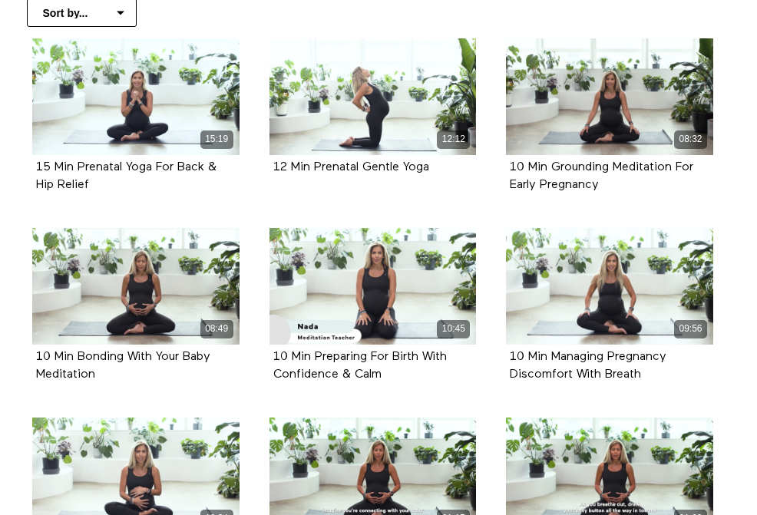
scroll to position [436, 0]
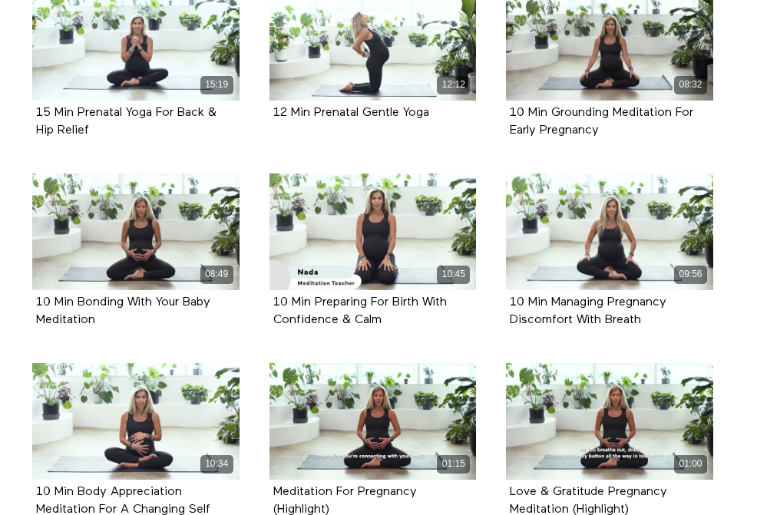
click at [165, 319] on div "10 Min Bonding With Your Baby Meditation" at bounding box center [136, 311] width 200 height 35
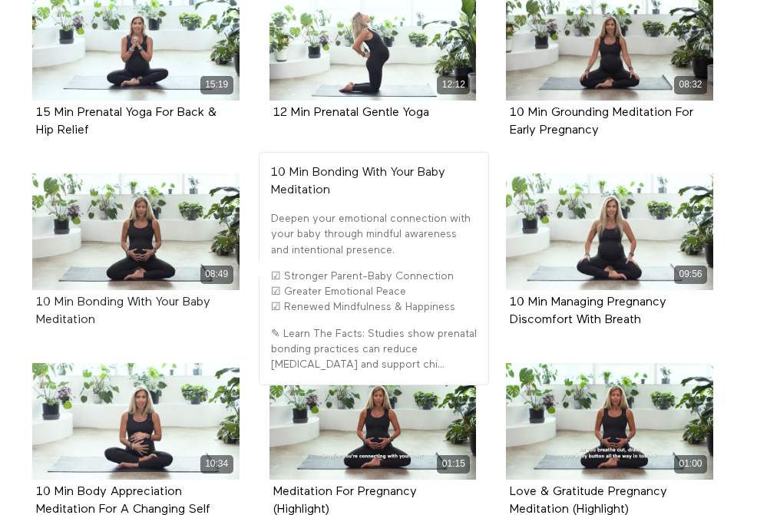
drag, startPoint x: 131, startPoint y: 319, endPoint x: 78, endPoint y: 300, distance: 57.0
click at [78, 300] on div "10 Min Bonding With Your Baby Meditation" at bounding box center [136, 311] width 200 height 35
copy strong "Bonding With Your Baby Meditation"
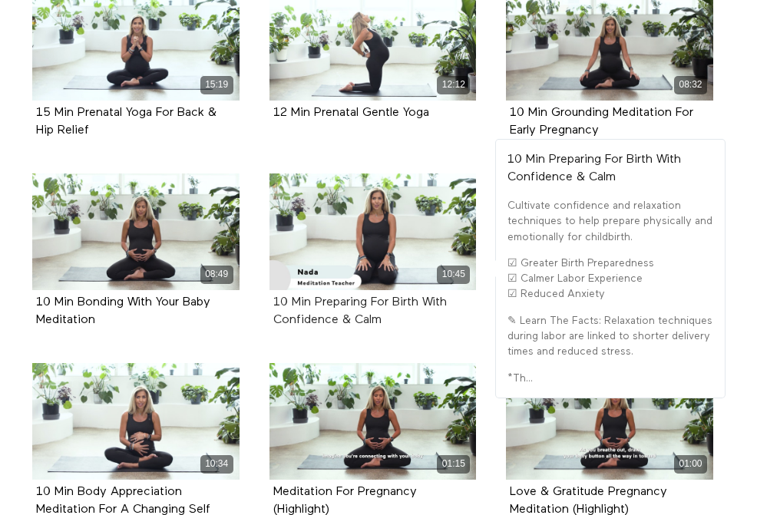
drag, startPoint x: 394, startPoint y: 328, endPoint x: 315, endPoint y: 306, distance: 81.2
click at [315, 306] on div "10 Min Preparing For Birth With Confidence & Calm" at bounding box center [373, 311] width 200 height 35
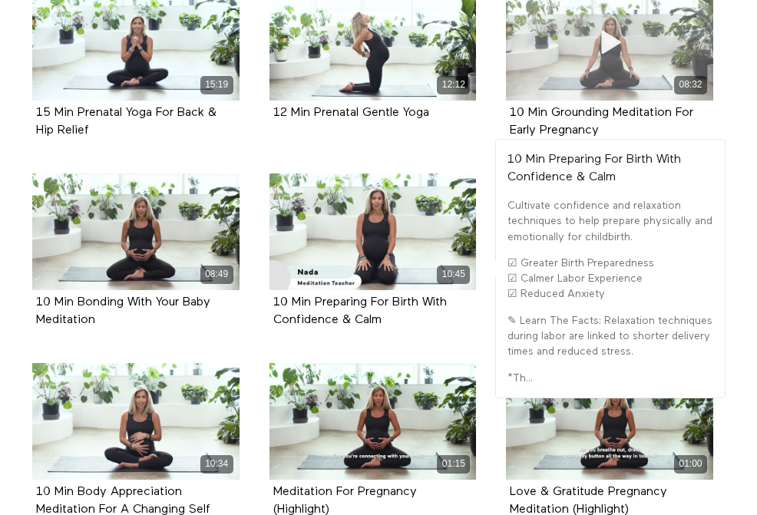
copy strong "Preparing For Birth With Confidence & Calm"
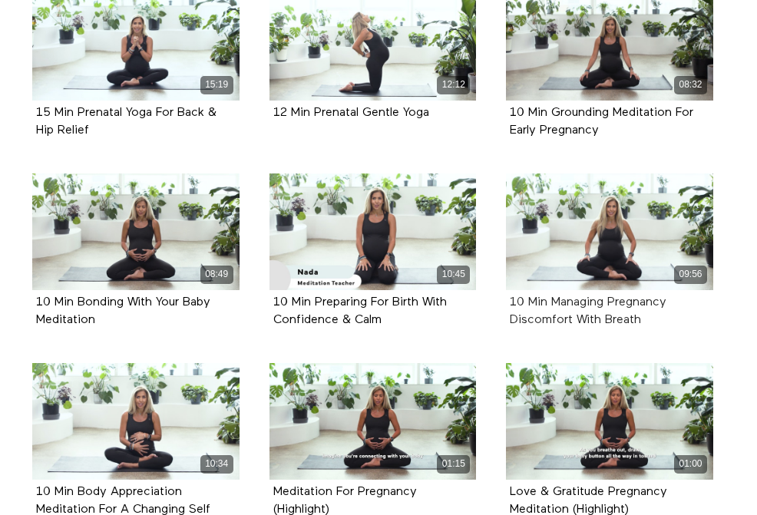
scroll to position [538, 0]
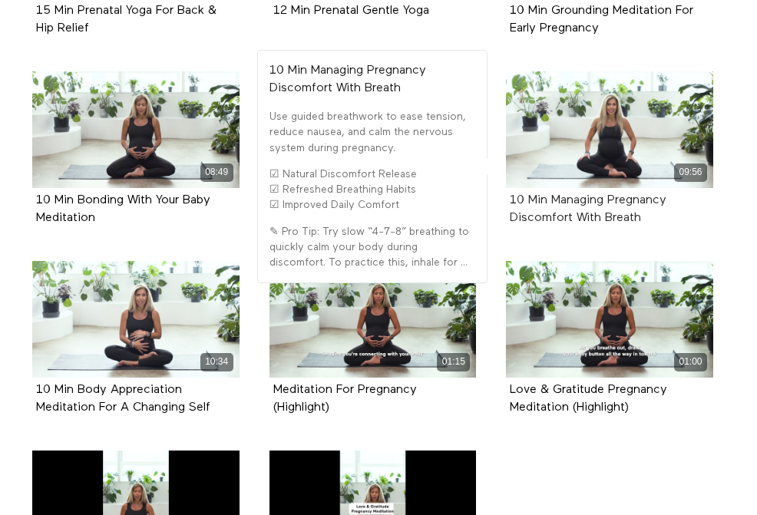
drag, startPoint x: 682, startPoint y: 235, endPoint x: 555, endPoint y: 200, distance: 132.0
click at [555, 200] on div "09:56 10 Min Managing Pregnancy Discomfort With Breath" at bounding box center [610, 160] width 226 height 178
copy strong "Managing Pregnancy Discomfort With Breath"
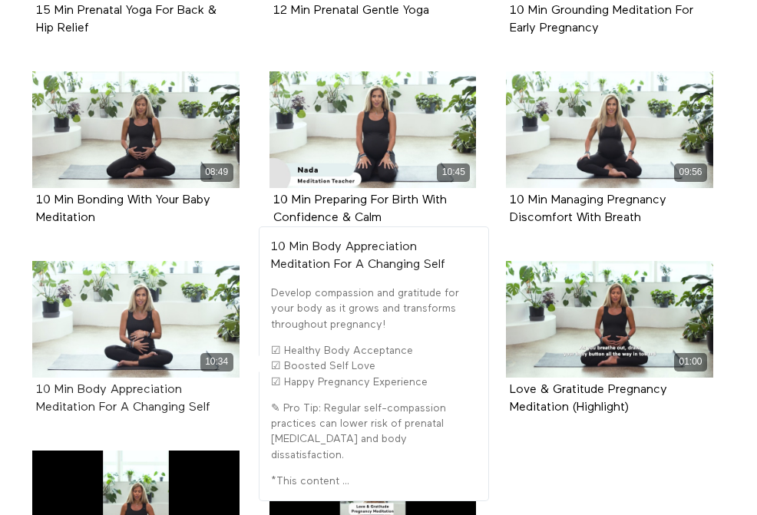
drag, startPoint x: 233, startPoint y: 417, endPoint x: 78, endPoint y: 388, distance: 158.4
click at [78, 388] on div "10 Min Body Appreciation Meditation For A Changing Self" at bounding box center [135, 399] width 207 height 43
copy strong "Body Appreciation Meditation For A Changing Self"
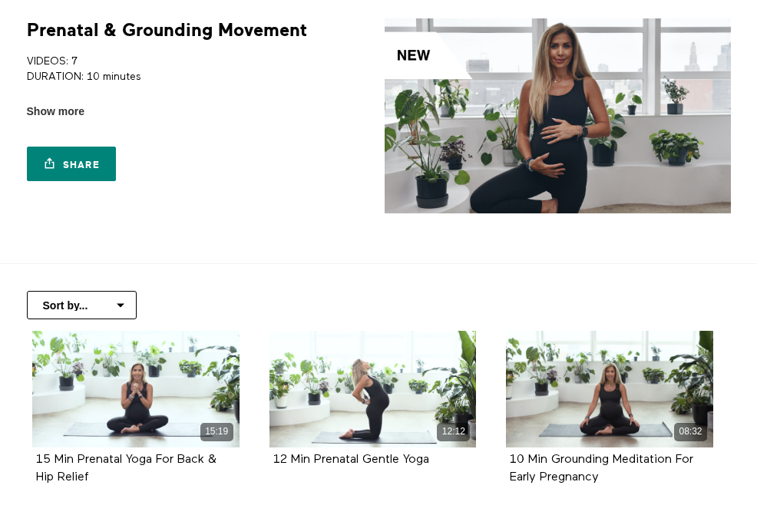
scroll to position [0, 0]
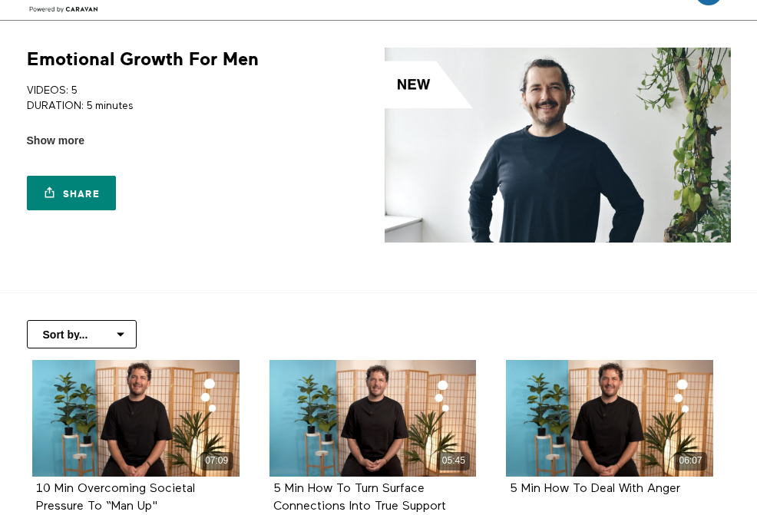
scroll to position [45, 0]
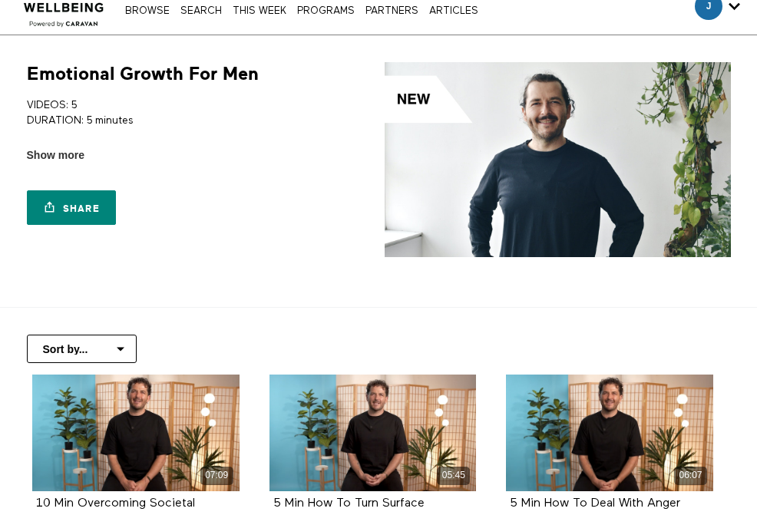
click at [181, 70] on h1 "Emotional Growth For Men" at bounding box center [143, 74] width 232 height 24
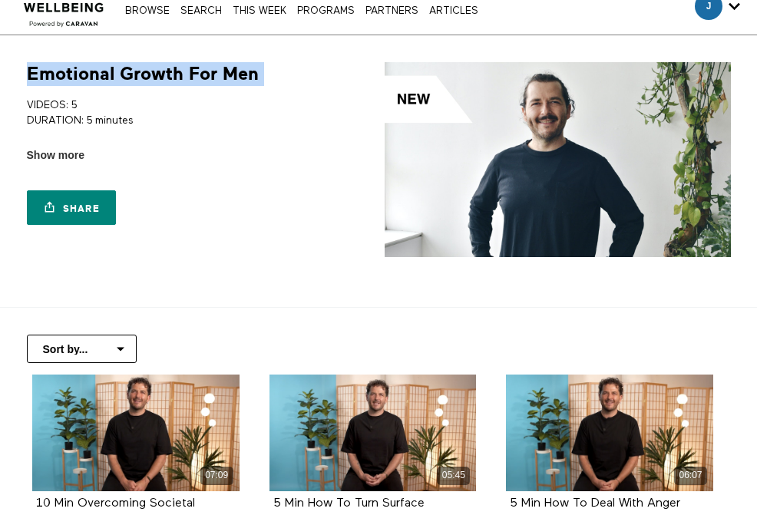
click at [181, 70] on h1 "Emotional Growth For Men" at bounding box center [143, 74] width 232 height 24
copy div "Emotional Growth For Men"
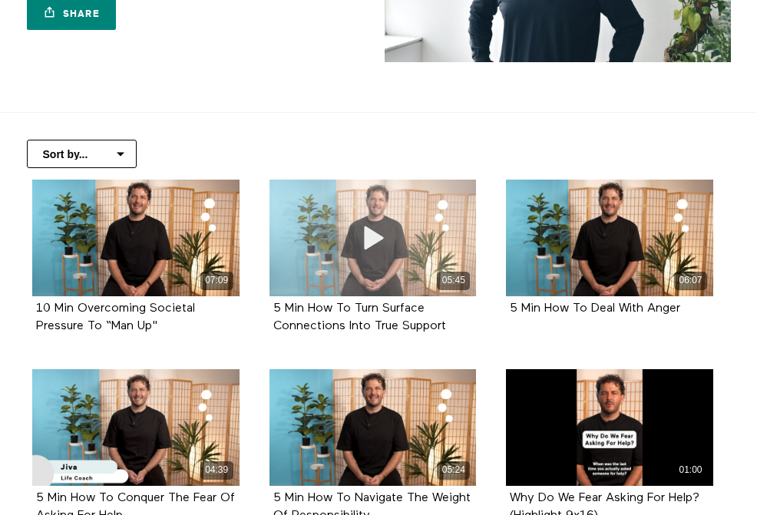
scroll to position [305, 0]
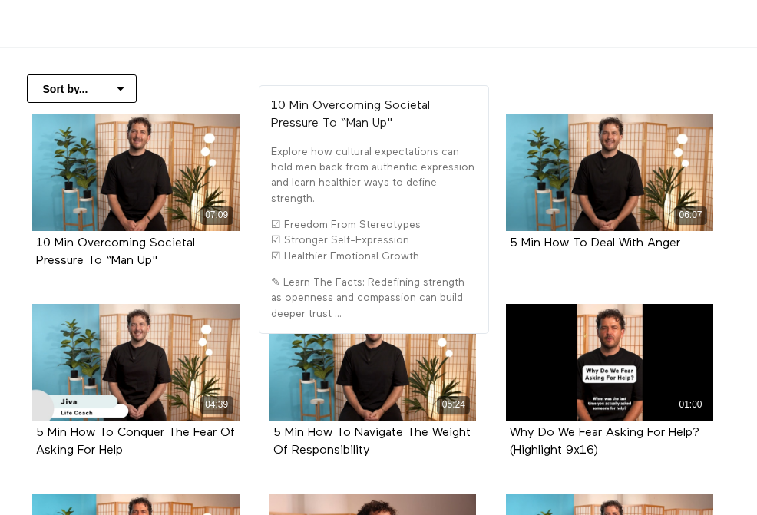
drag, startPoint x: 187, startPoint y: 268, endPoint x: 82, endPoint y: 249, distance: 106.0
click at [82, 249] on div "10 Min Overcoming Societal Pressure To “Man Up"" at bounding box center [136, 252] width 200 height 35
copy strong "Overcoming Societal Pressure To “Man Up""
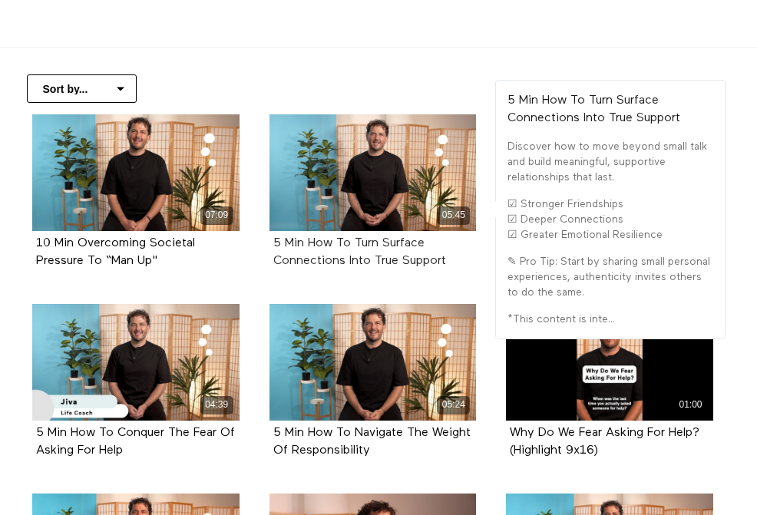
drag, startPoint x: 466, startPoint y: 262, endPoint x: 311, endPoint y: 242, distance: 156.4
click at [311, 242] on div "5 Min How To Turn Surface Connections Into True Support" at bounding box center [373, 252] width 200 height 35
copy strong "How To Turn Surface Connections Into True Support"
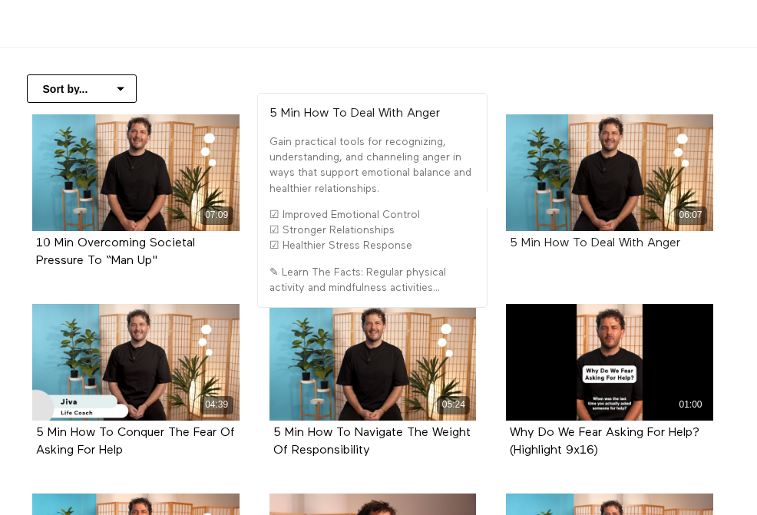
drag, startPoint x: 697, startPoint y: 249, endPoint x: 544, endPoint y: 243, distance: 152.8
click at [544, 243] on div "5 Min How To Deal With Anger" at bounding box center [610, 244] width 200 height 18
copy strong "How To Deal With Anger"
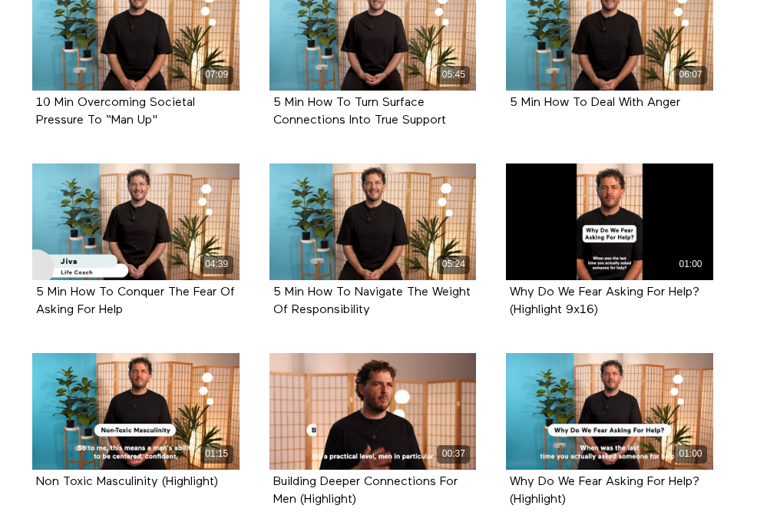
scroll to position [471, 0]
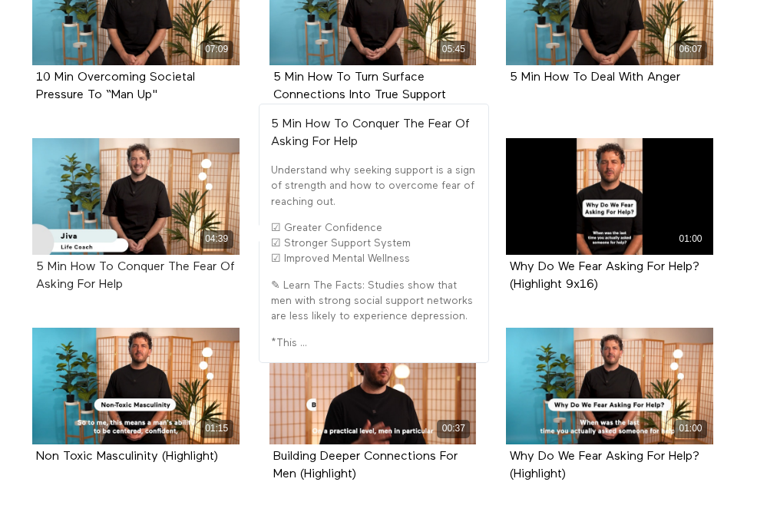
drag, startPoint x: 163, startPoint y: 292, endPoint x: 72, endPoint y: 270, distance: 94.0
click at [72, 270] on div "5 Min How To Conquer The Fear Of Asking For Help" at bounding box center [136, 276] width 200 height 35
copy strong "How To Conquer The Fear Of Asking For Help"
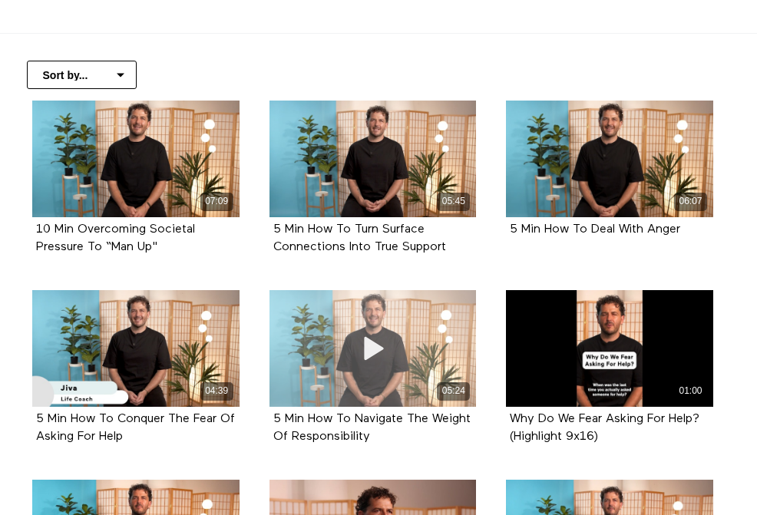
scroll to position [395, 0]
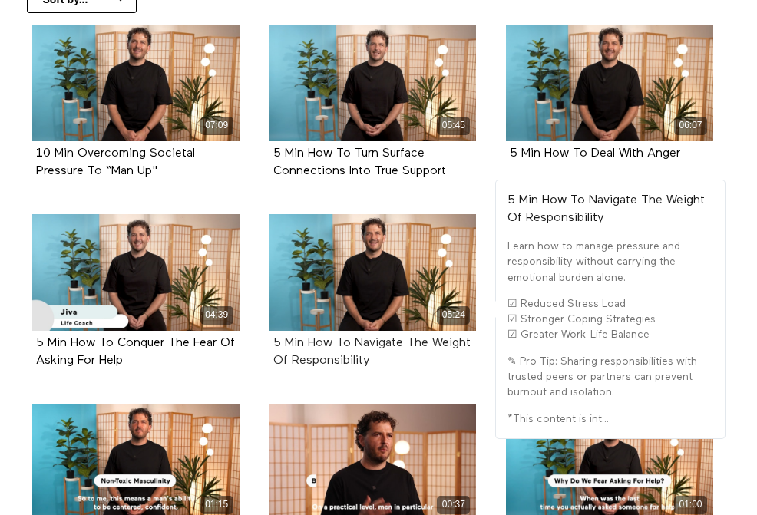
drag, startPoint x: 385, startPoint y: 372, endPoint x: 309, endPoint y: 342, distance: 81.9
click at [309, 342] on div "5 Min How To Navigate The Weight Of Responsibility" at bounding box center [372, 352] width 207 height 43
copy strong "How To Navigate The Weight Of Responsibility"
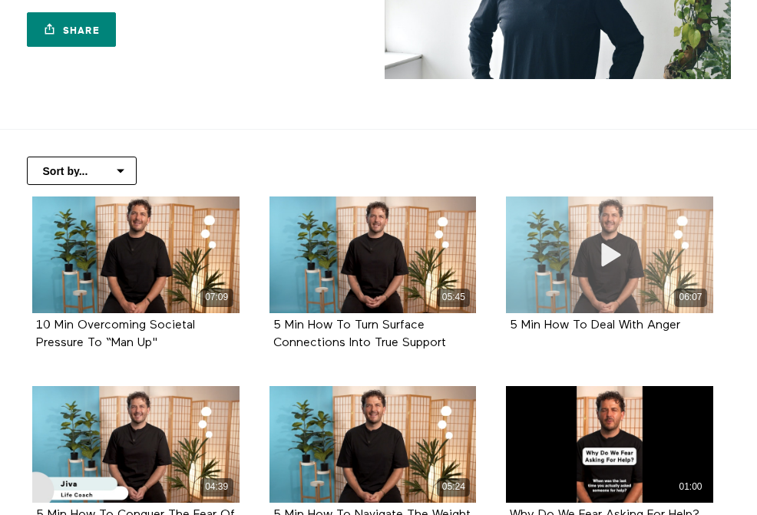
scroll to position [240, 0]
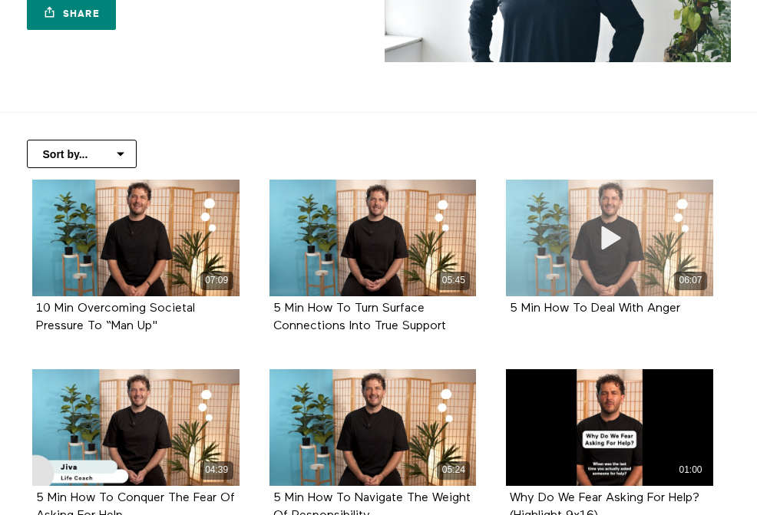
click at [620, 220] on span at bounding box center [609, 238] width 46 height 46
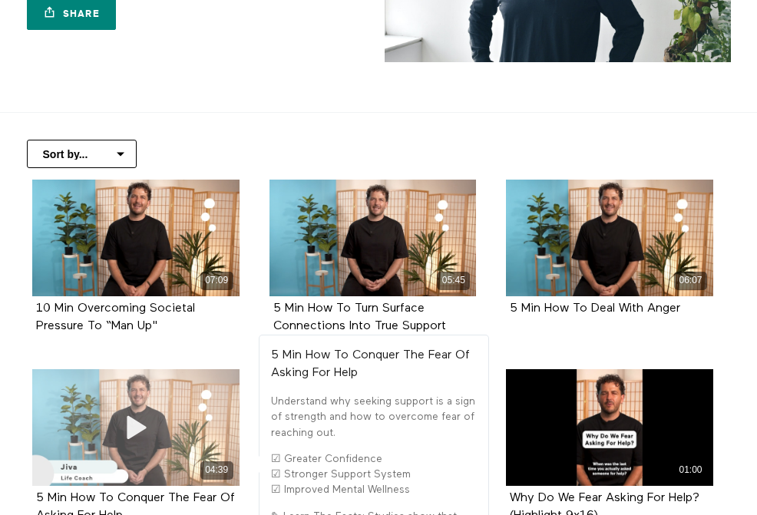
click at [190, 417] on div "04:39" at bounding box center [135, 427] width 207 height 117
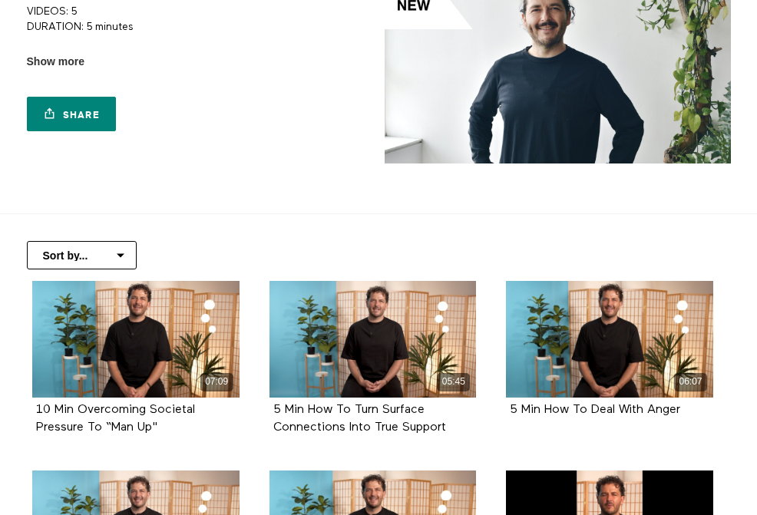
scroll to position [0, 0]
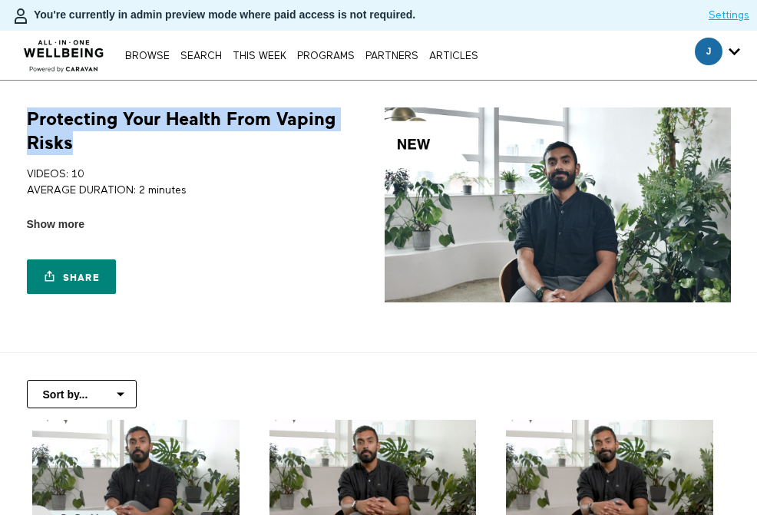
drag, startPoint x: 78, startPoint y: 146, endPoint x: 27, endPoint y: 120, distance: 57.0
click at [27, 120] on h1 "Protecting Your Health From Vaping Risks" at bounding box center [200, 131] width 346 height 48
copy h1 "Protecting Your Health From Vaping Risks"
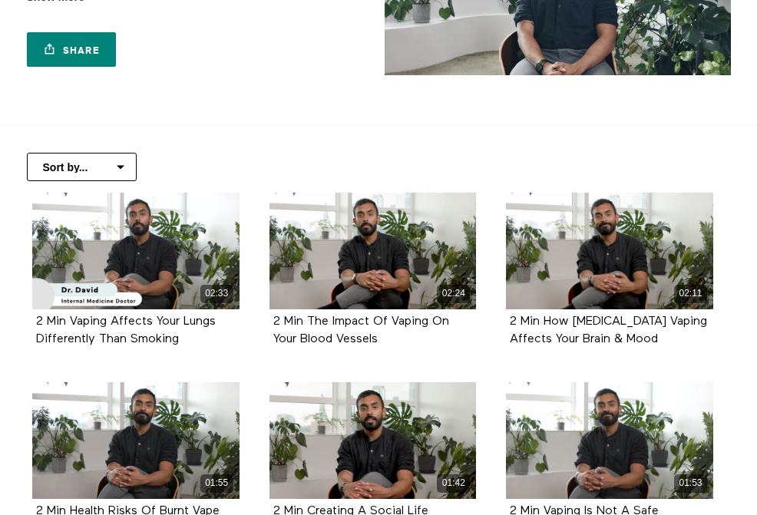
scroll to position [256, 0]
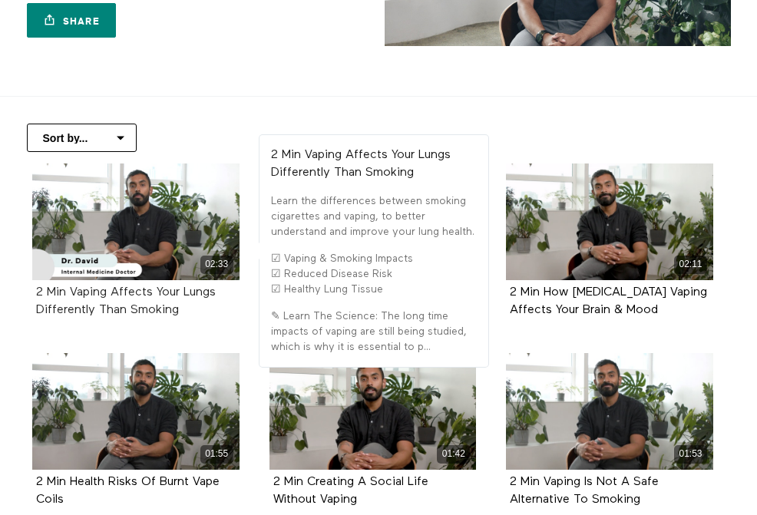
drag, startPoint x: 197, startPoint y: 309, endPoint x: 72, endPoint y: 294, distance: 126.0
click at [72, 294] on div "2 Min Vaping Affects Your Lungs Differently Than Smoking" at bounding box center [136, 301] width 200 height 35
copy strong "Vaping Affects Your Lungs Differently Than Smoking"
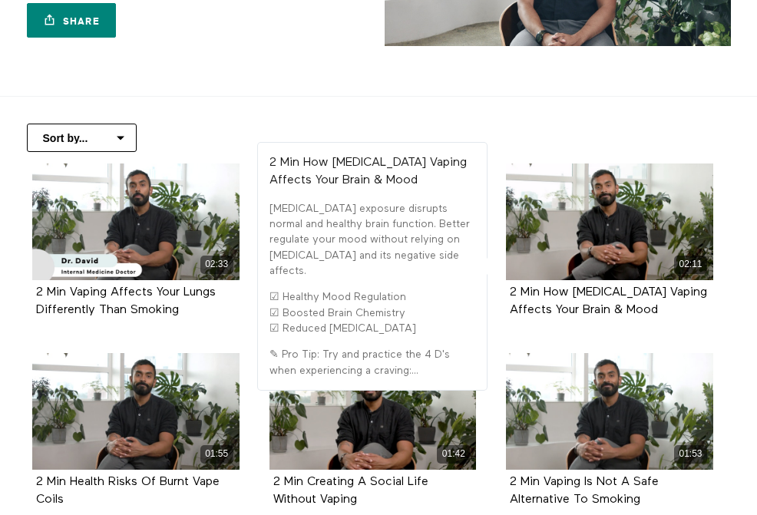
click at [505, 327] on div "02:11 2 Min How Nicotine Vaping Affects Your Brain & Mood" at bounding box center [610, 252] width 226 height 178
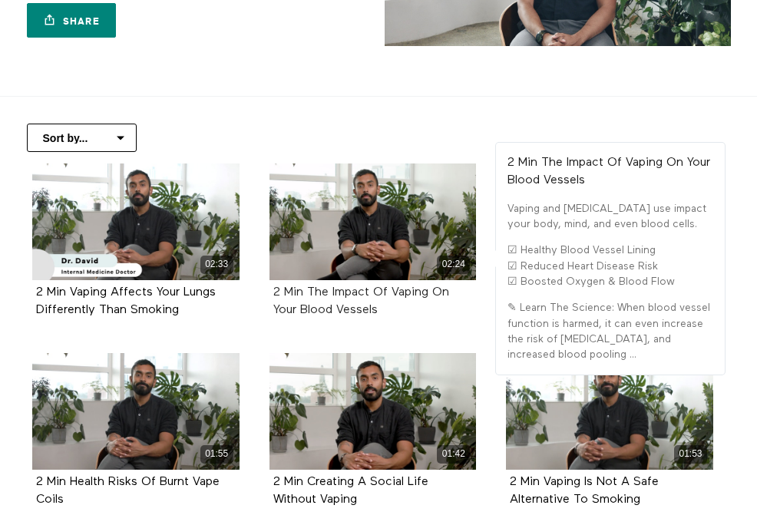
drag, startPoint x: 405, startPoint y: 318, endPoint x: 309, endPoint y: 296, distance: 99.1
click at [309, 296] on div "2 Min The Impact Of Vaping On Your Blood Vessels" at bounding box center [373, 301] width 200 height 35
copy strong "The Impact Of Vaping On Your Blood Vessels"
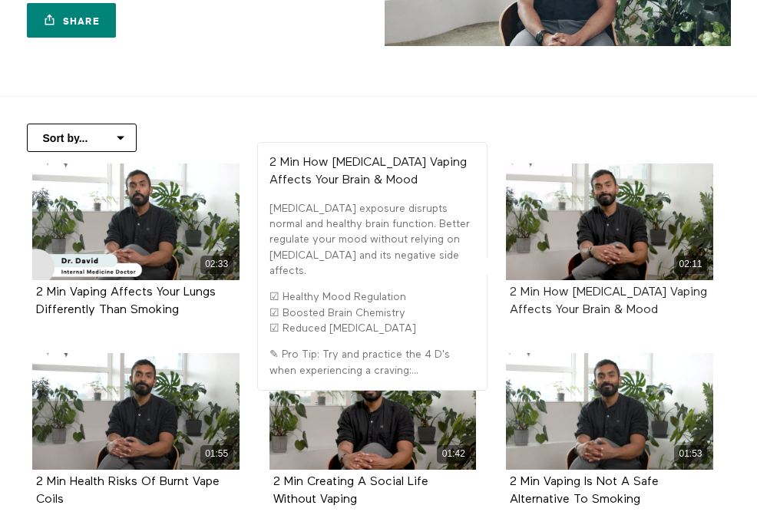
drag, startPoint x: 620, startPoint y: 316, endPoint x: 543, endPoint y: 287, distance: 82.1
click at [543, 287] on div "2 Min How Nicotine Vaping Affects Your Brain & Mood" at bounding box center [610, 301] width 200 height 35
copy strong "How Nicotine Vaping Affects Your Brain & Mood"
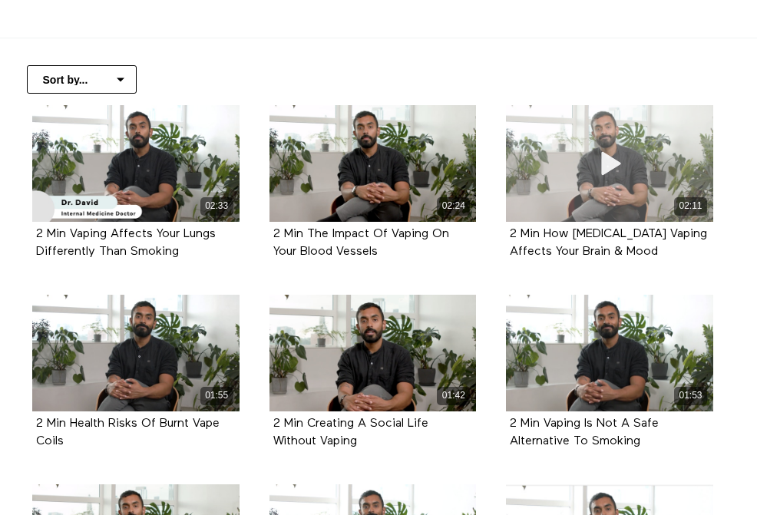
scroll to position [404, 0]
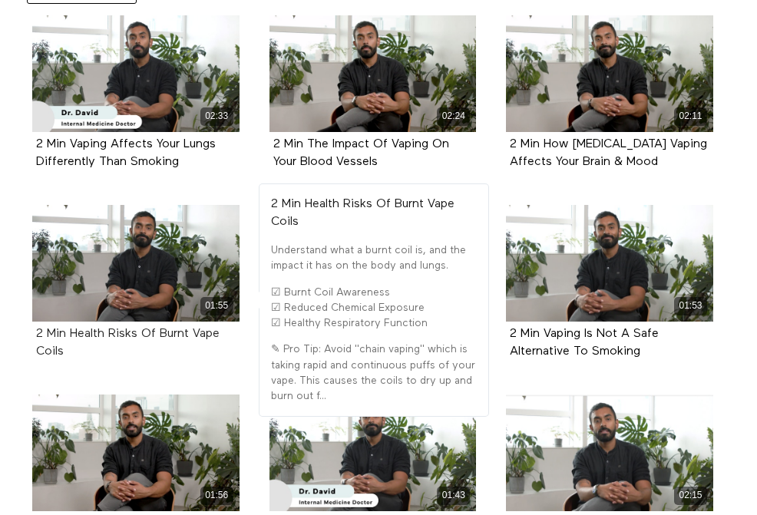
drag, startPoint x: 84, startPoint y: 347, endPoint x: 71, endPoint y: 328, distance: 22.1
click at [71, 328] on div "2 Min Health Risks Of Burnt Vape Coils" at bounding box center [136, 342] width 200 height 35
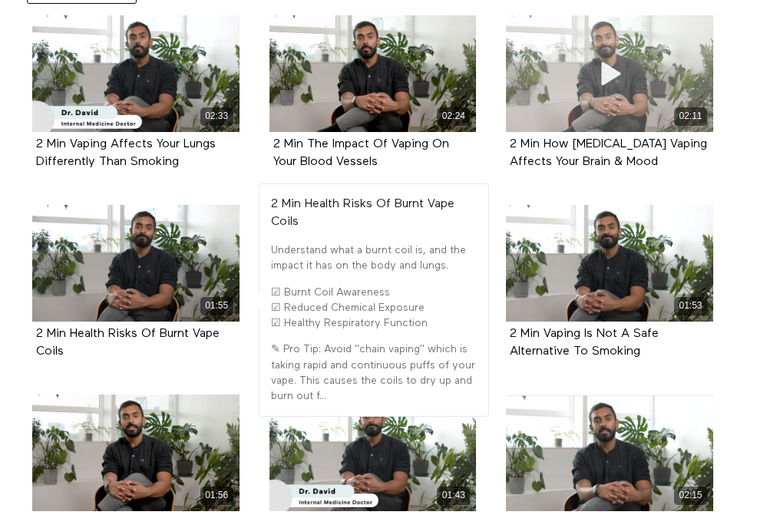
copy strong "Health Risks Of Burnt Vape Coils"
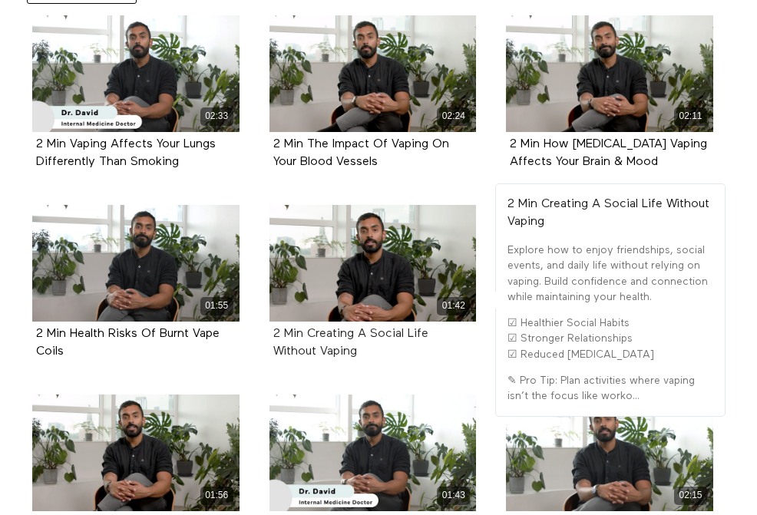
drag, startPoint x: 375, startPoint y: 360, endPoint x: 309, endPoint y: 337, distance: 69.9
click at [309, 337] on div "2 Min Creating A Social Life Without Vaping" at bounding box center [373, 342] width 200 height 35
copy strong "Creating A Social Life Without Vaping"
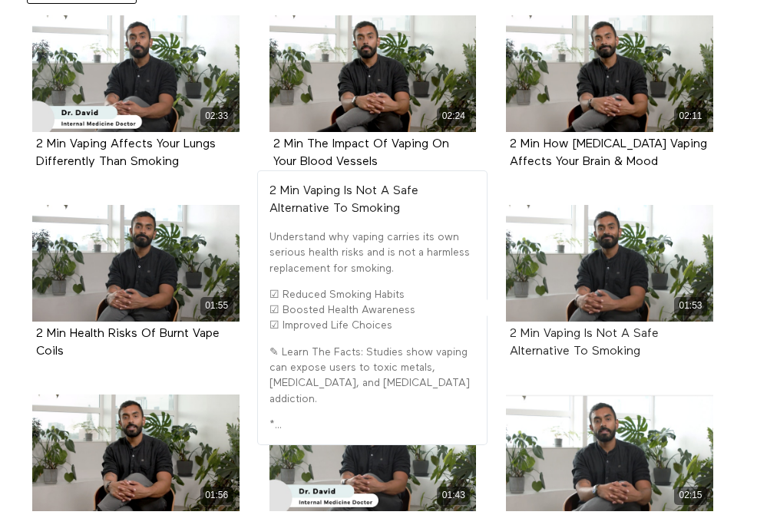
drag, startPoint x: 666, startPoint y: 354, endPoint x: 543, endPoint y: 335, distance: 124.9
click at [543, 335] on div "2 Min Vaping Is Not A Safe Alternative To Smoking" at bounding box center [610, 342] width 200 height 35
copy strong "Vaping Is Not A Safe Alternative To Smoking"
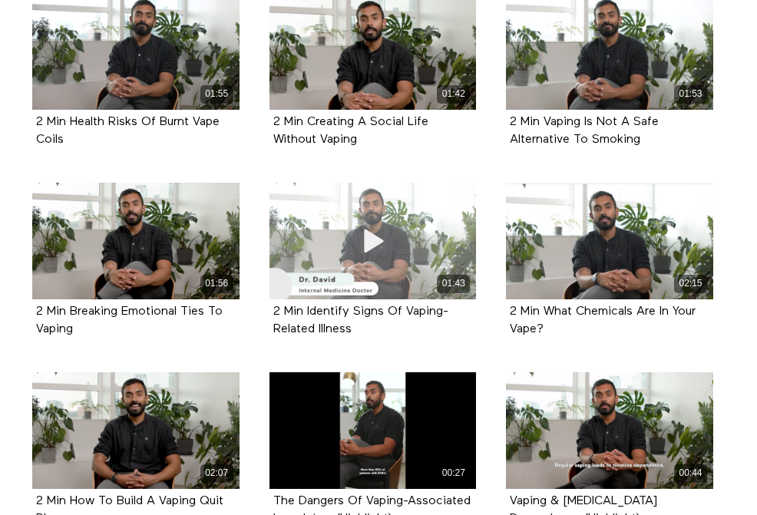
scroll to position [671, 0]
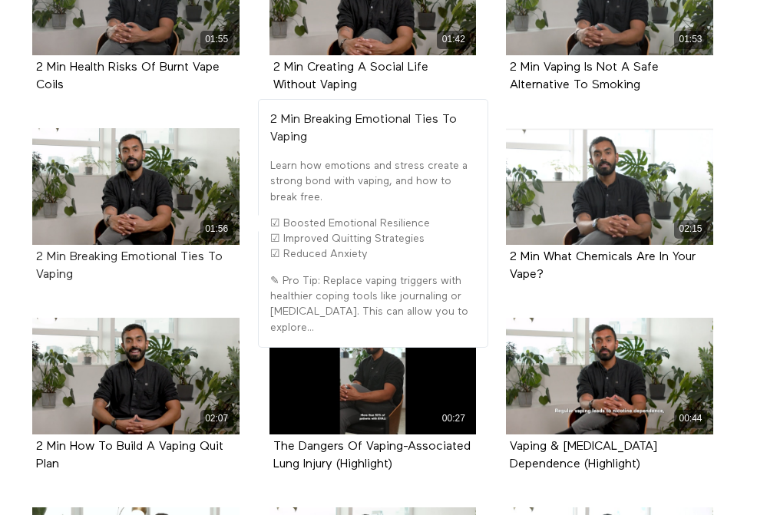
drag, startPoint x: 91, startPoint y: 274, endPoint x: 71, endPoint y: 257, distance: 26.7
click at [71, 257] on div "2 Min Breaking Emotional Ties To Vaping" at bounding box center [136, 266] width 200 height 35
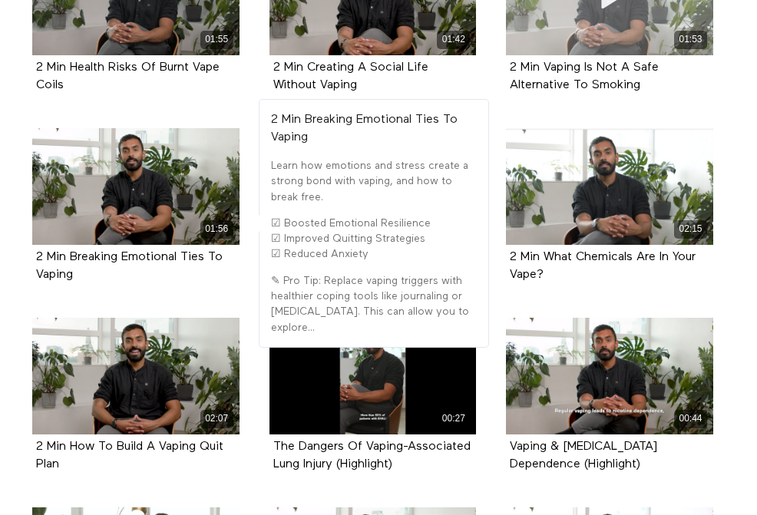
copy strong "Breaking Emotional Ties To Vaping"
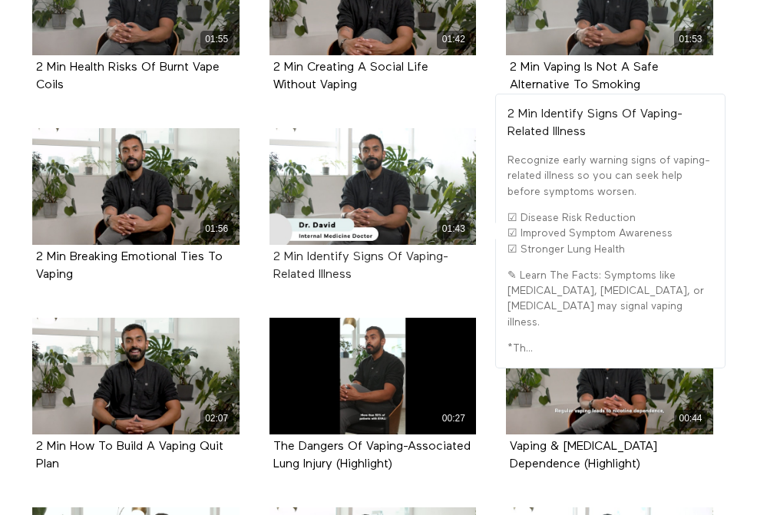
drag, startPoint x: 371, startPoint y: 277, endPoint x: 305, endPoint y: 259, distance: 68.3
click at [305, 259] on div "2 Min Identify Signs Of Vaping-Related Illness" at bounding box center [373, 266] width 200 height 35
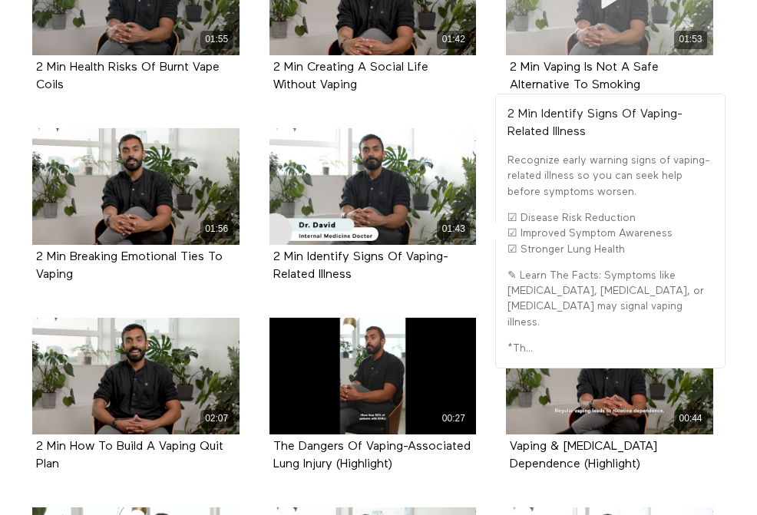
copy strong "Identify Signs Of Vaping-Related Illness"
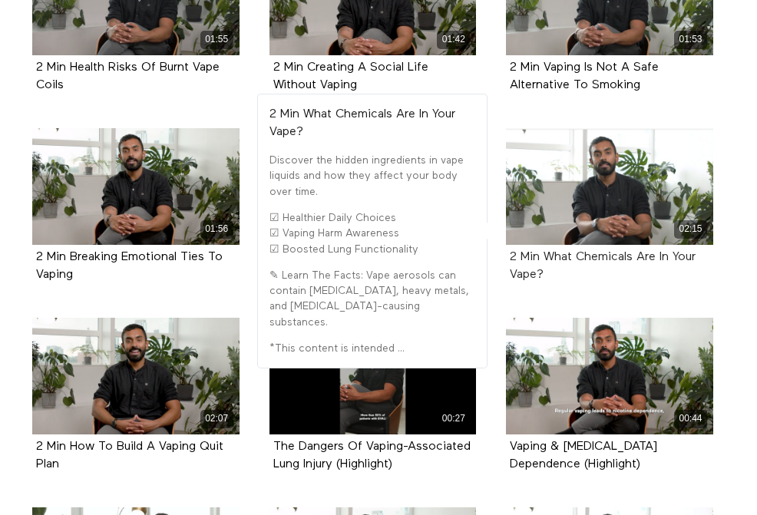
drag, startPoint x: 563, startPoint y: 286, endPoint x: 546, endPoint y: 255, distance: 35.0
click at [546, 255] on div "2 Min What Chemicals Are In Your Vape?" at bounding box center [609, 266] width 207 height 43
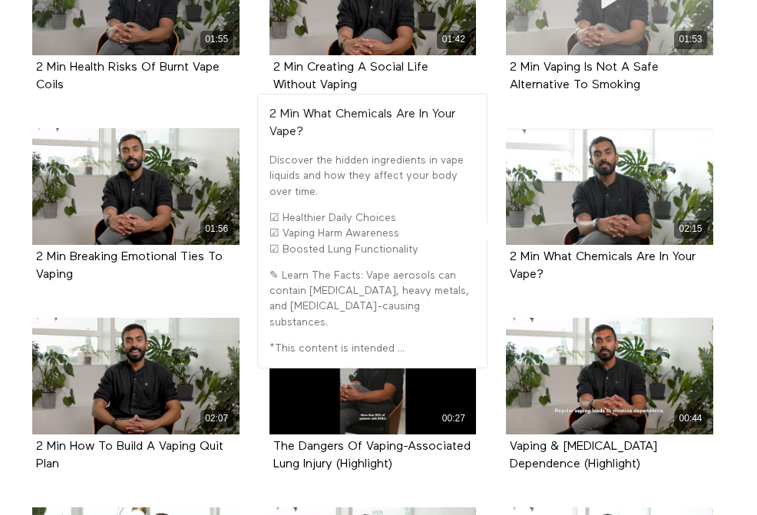
copy strong "What Chemicals Are In Your Vape?"
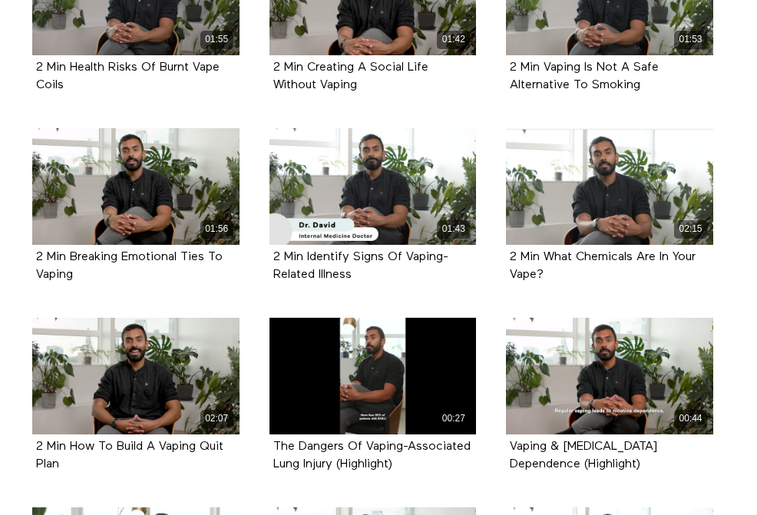
scroll to position [868, 0]
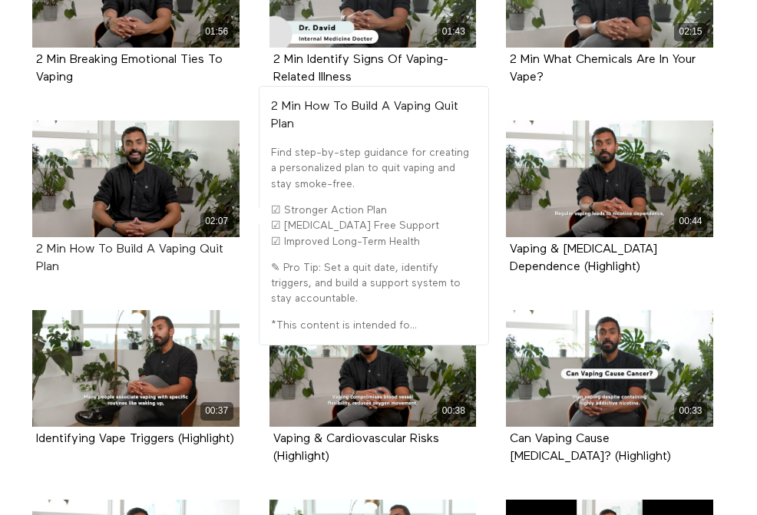
drag, startPoint x: 76, startPoint y: 269, endPoint x: 68, endPoint y: 249, distance: 20.7
click at [68, 249] on div "2 Min How To Build A Vaping Quit Plan" at bounding box center [136, 258] width 200 height 35
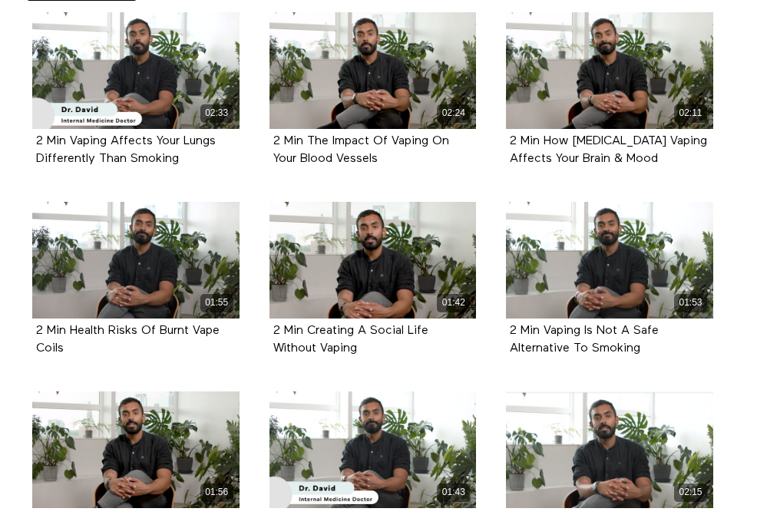
scroll to position [0, 0]
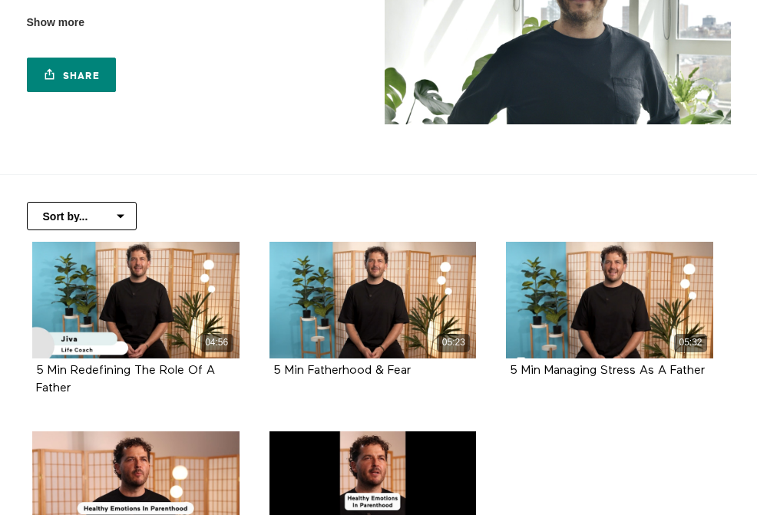
scroll to position [207, 0]
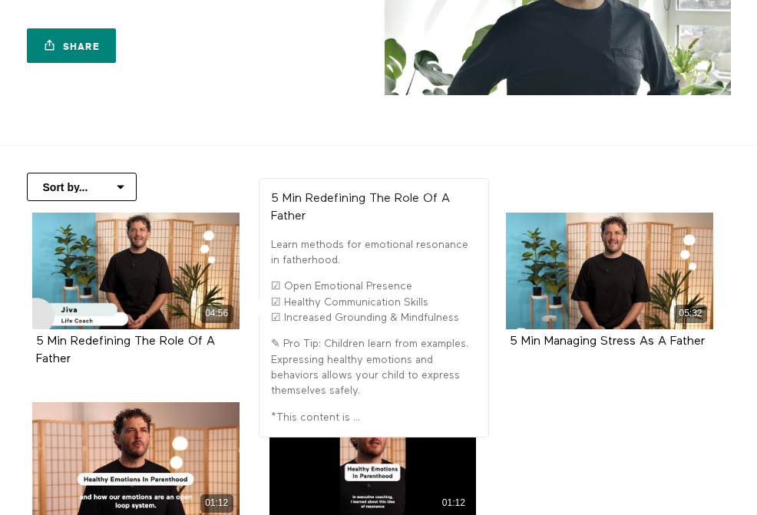
drag, startPoint x: 103, startPoint y: 366, endPoint x: 68, endPoint y: 332, distance: 48.3
click at [68, 333] on div "5 Min Redefining The Role Of A Father" at bounding box center [136, 350] width 200 height 35
click at [77, 359] on div "5 Min Redefining The Role Of A Father" at bounding box center [136, 350] width 200 height 35
drag, startPoint x: 91, startPoint y: 366, endPoint x: 71, endPoint y: 339, distance: 33.0
click at [71, 339] on div "5 Min Redefining The Role Of A Father" at bounding box center [136, 350] width 200 height 35
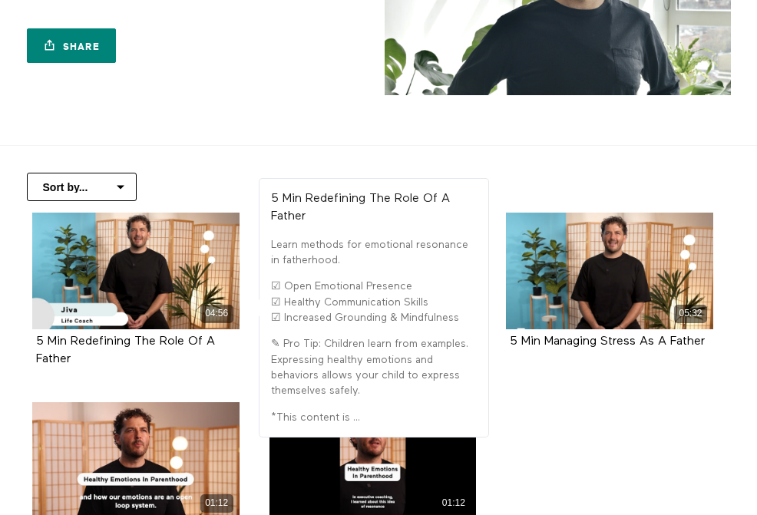
copy strong "Redefining The Role Of A Father"
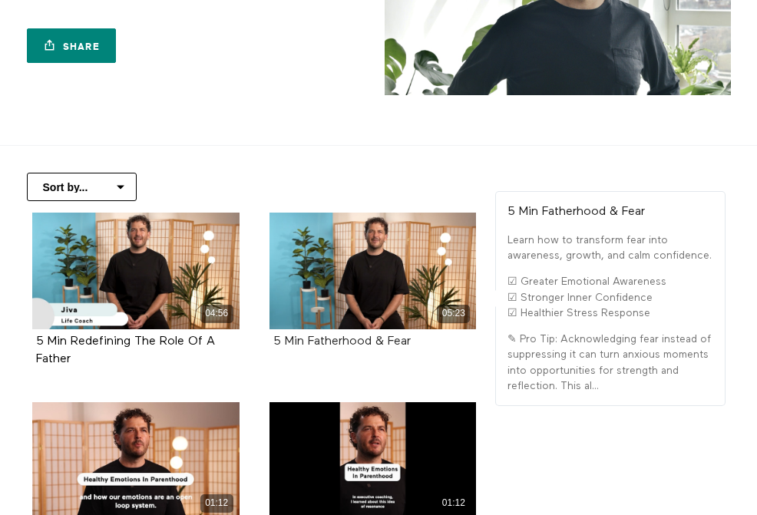
drag, startPoint x: 421, startPoint y: 341, endPoint x: 309, endPoint y: 338, distance: 112.1
click at [309, 338] on div "5 Min Fatherhood & Fear" at bounding box center [373, 342] width 200 height 18
copy strong "Fatherhood & Fear"
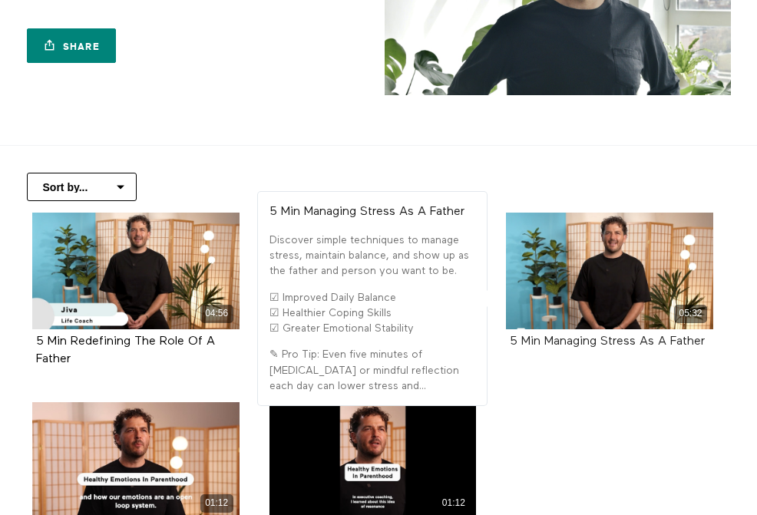
drag, startPoint x: 718, startPoint y: 340, endPoint x: 545, endPoint y: 339, distance: 173.5
click at [545, 339] on div "05:32 5 Min Managing Stress As A Father" at bounding box center [610, 293] width 226 height 160
copy strong "Managing Stress As A Father"
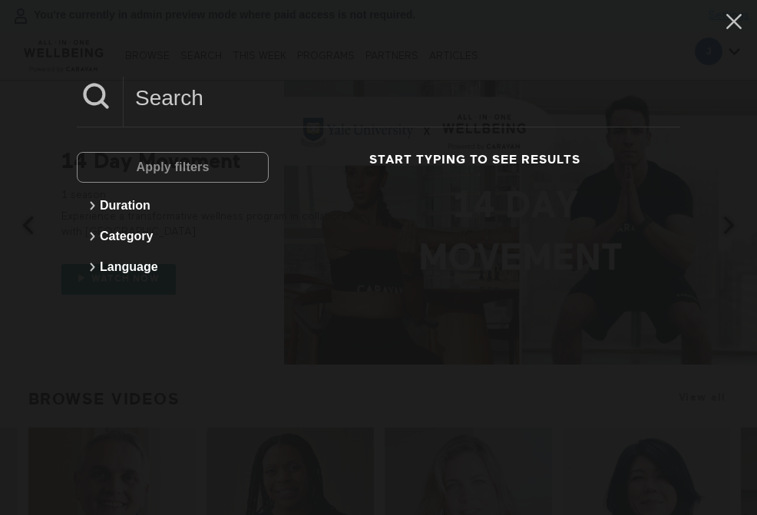
click at [244, 89] on input at bounding box center [402, 98] width 556 height 42
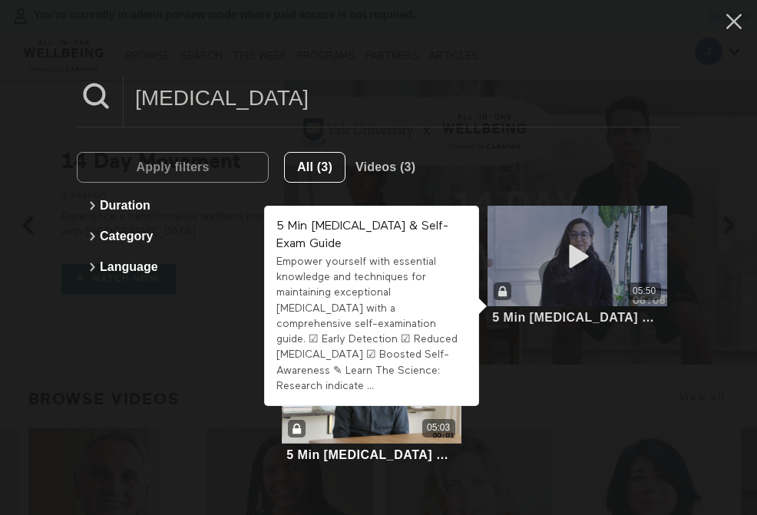
click at [540, 259] on div "05:50" at bounding box center [576, 256] width 179 height 101
click at [616, 286] on div "05:50" at bounding box center [576, 291] width 179 height 18
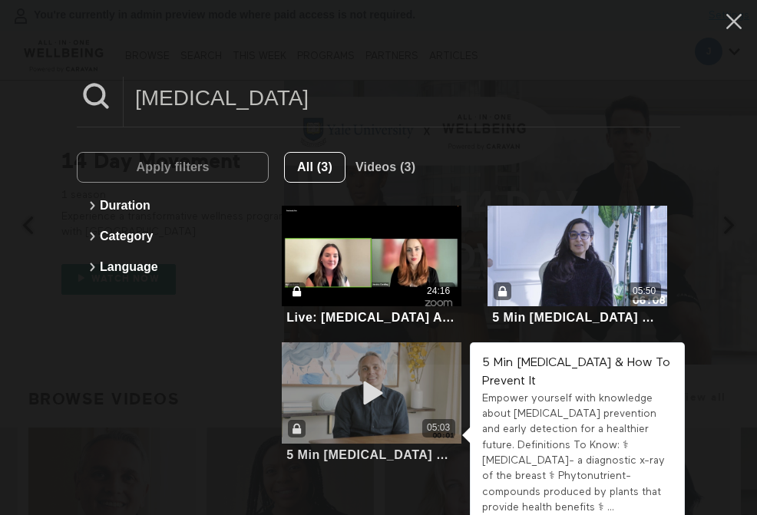
click at [401, 444] on link "05:03 5 Min Breast Cancer & How To Prevent It" at bounding box center [371, 402] width 179 height 121
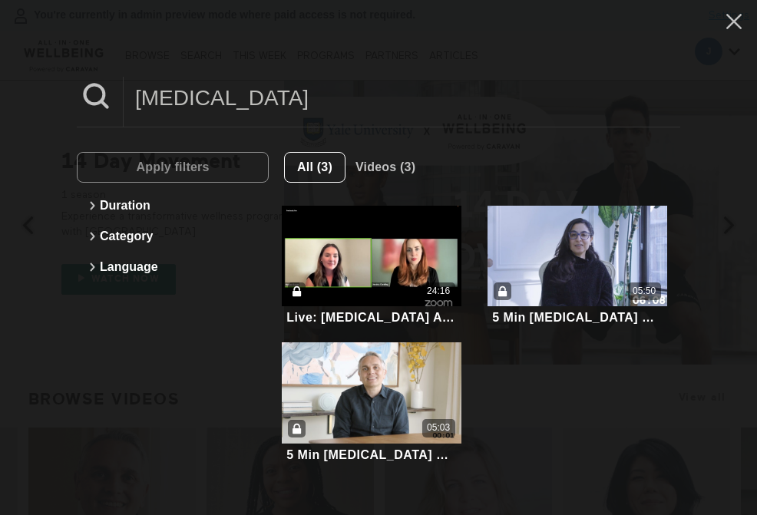
click at [373, 97] on input "breast cancer" at bounding box center [402, 98] width 556 height 42
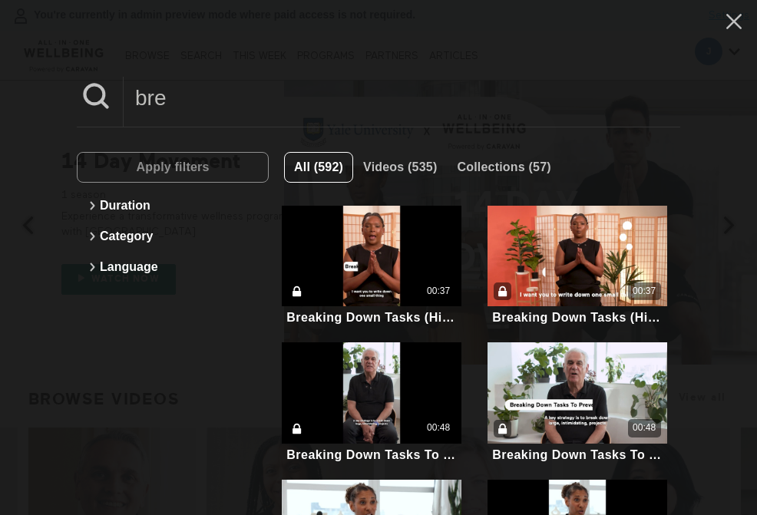
click at [172, 90] on input "bre" at bounding box center [402, 98] width 556 height 42
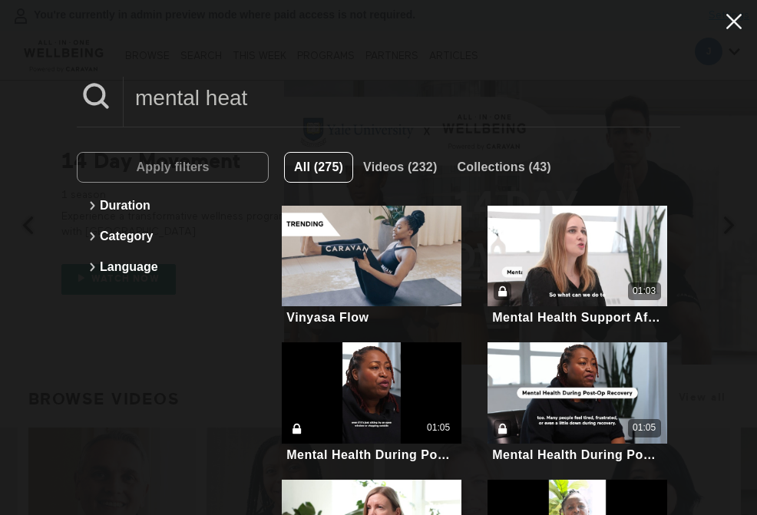
type input "mental heat"
click at [728, 23] on icon at bounding box center [733, 21] width 29 height 26
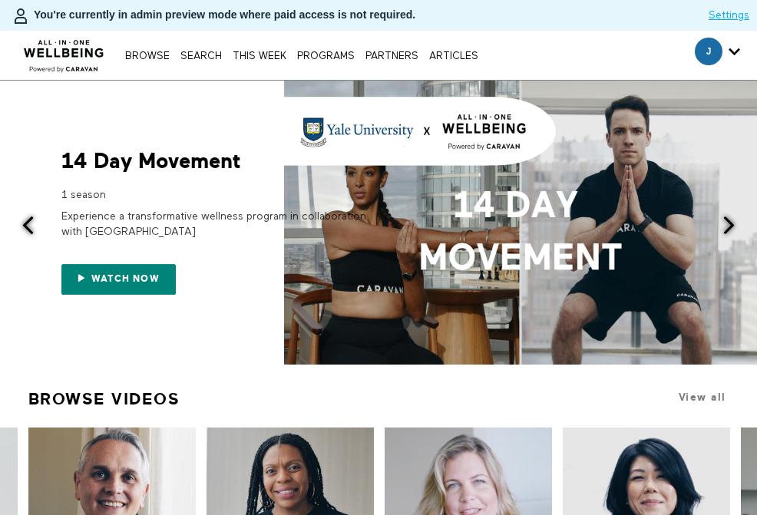
click at [249, 65] on div "Browse Search THIS WEEK PROGRAMS PARTNERS ARTICLES Subscribe Account settings M…" at bounding box center [260, 55] width 520 height 49
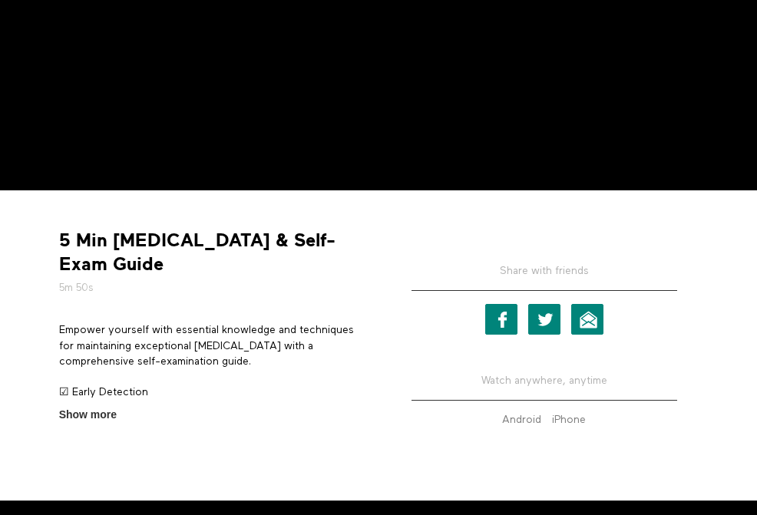
scroll to position [349, 0]
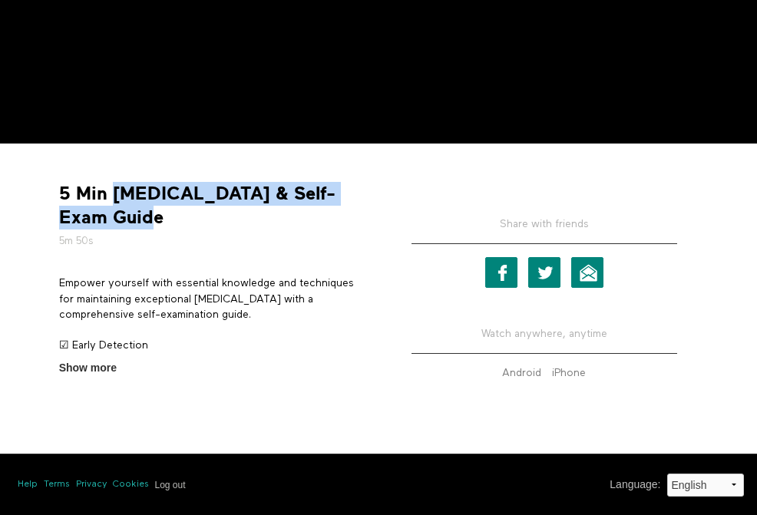
drag, startPoint x: 113, startPoint y: 192, endPoint x: 134, endPoint y: 225, distance: 39.0
click at [134, 225] on strong "5 Min [MEDICAL_DATA] & Self-Exam Guide" at bounding box center [213, 206] width 308 height 48
copy strong "[MEDICAL_DATA] & Self-Exam Guide"
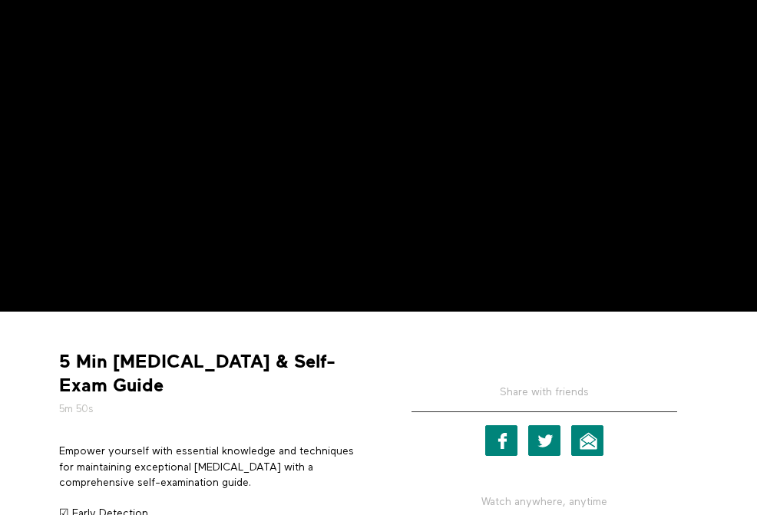
scroll to position [198, 0]
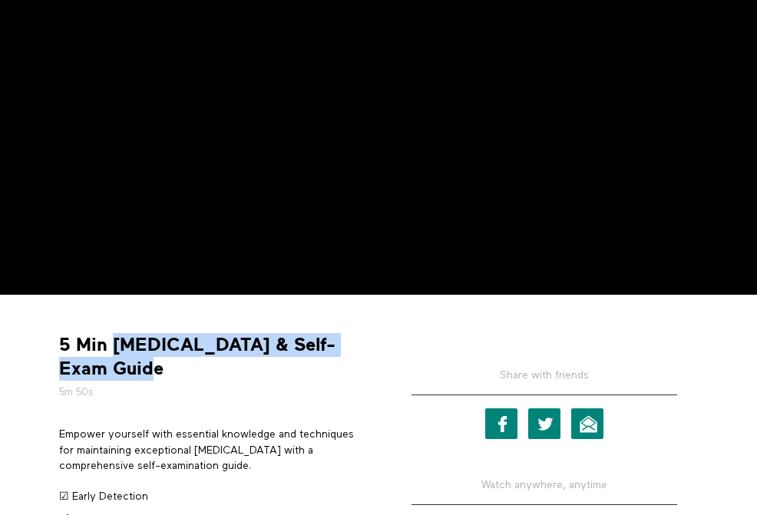
drag, startPoint x: 185, startPoint y: 371, endPoint x: 114, endPoint y: 343, distance: 75.8
click at [114, 343] on strong "5 Min [MEDICAL_DATA] & Self-Exam Guide" at bounding box center [213, 357] width 308 height 48
copy strong "[MEDICAL_DATA] & Self-Exam Guide"
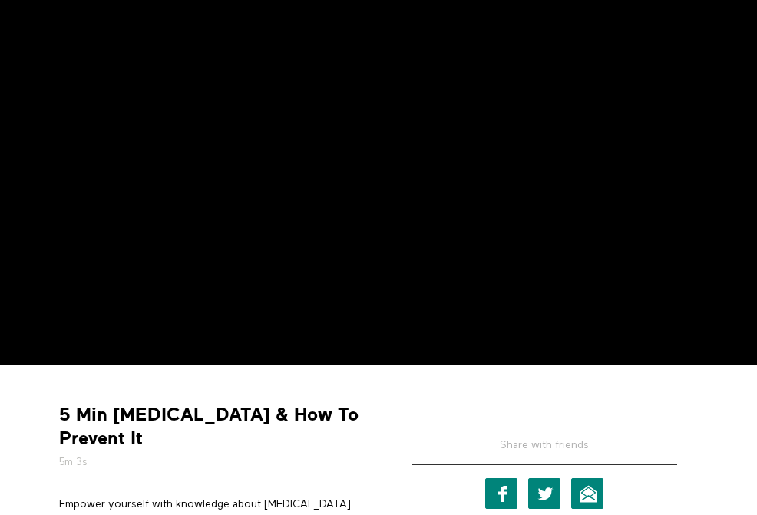
scroll to position [165, 0]
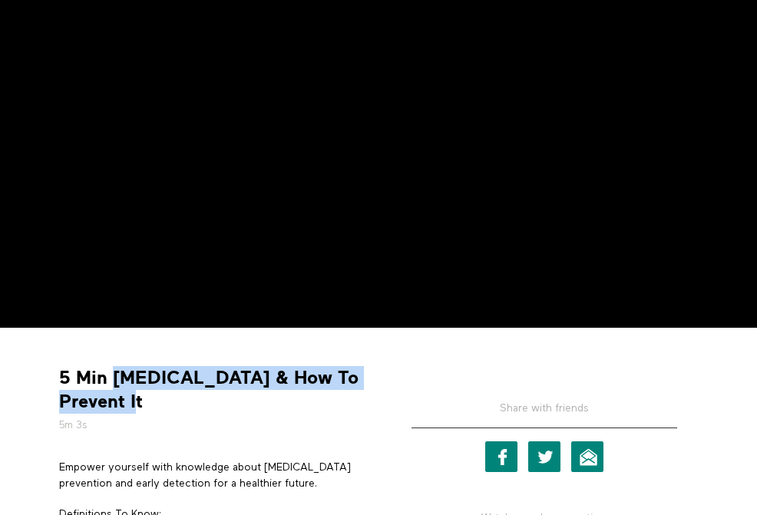
drag, startPoint x: 214, startPoint y: 401, endPoint x: 113, endPoint y: 378, distance: 103.9
click at [113, 378] on strong "5 Min [MEDICAL_DATA] & How To Prevent It" at bounding box center [213, 390] width 308 height 48
copy strong "[MEDICAL_DATA] & How To Prevent It"
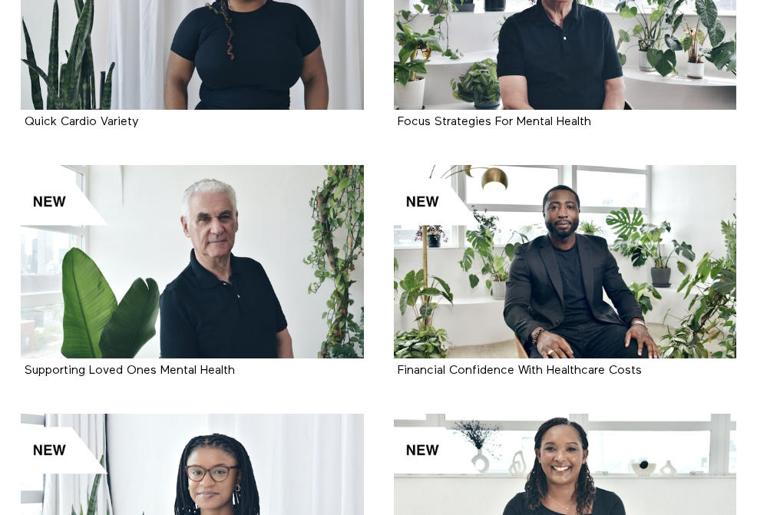
scroll to position [1164, 0]
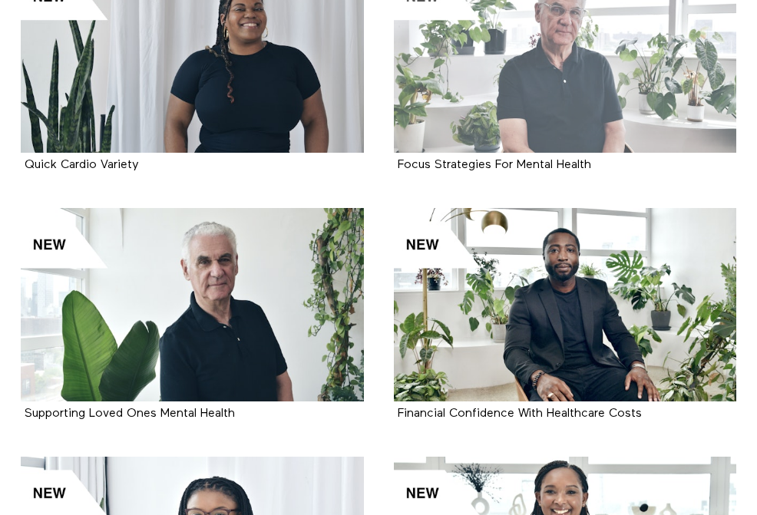
click at [530, 96] on div at bounding box center [565, 56] width 343 height 193
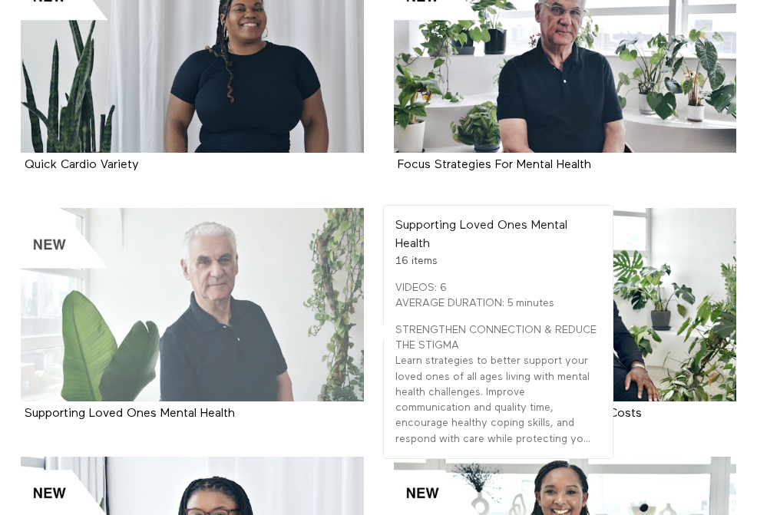
click at [293, 286] on div at bounding box center [192, 304] width 343 height 193
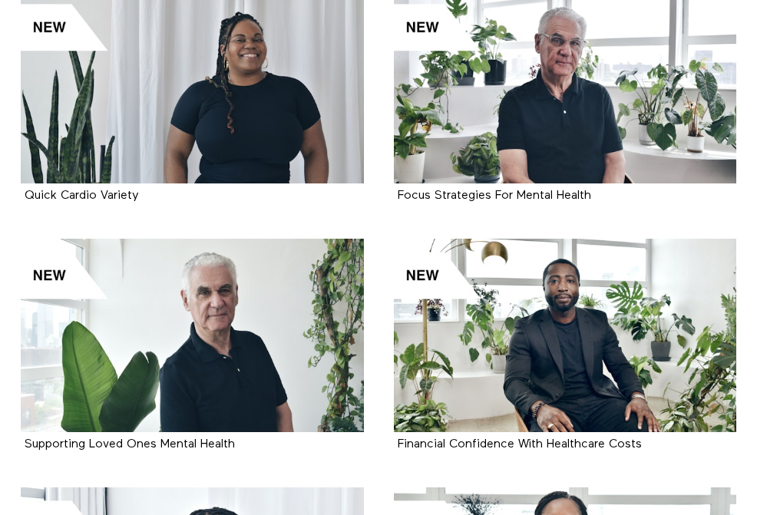
scroll to position [1061, 0]
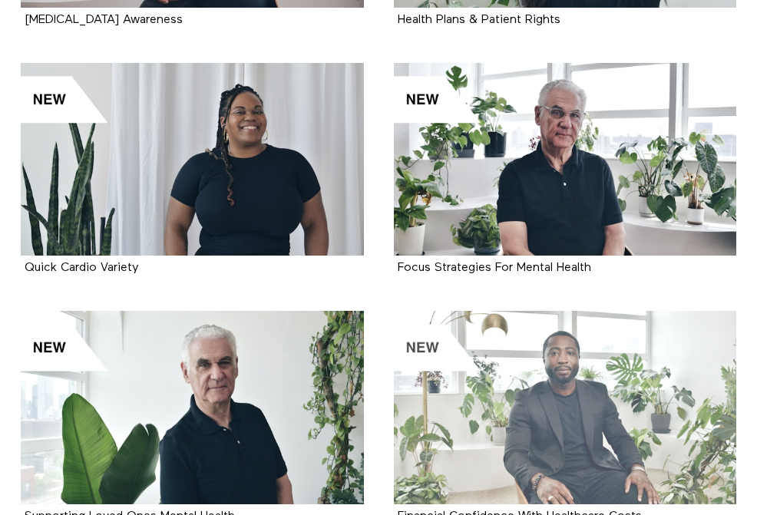
click at [448, 359] on div at bounding box center [565, 407] width 343 height 193
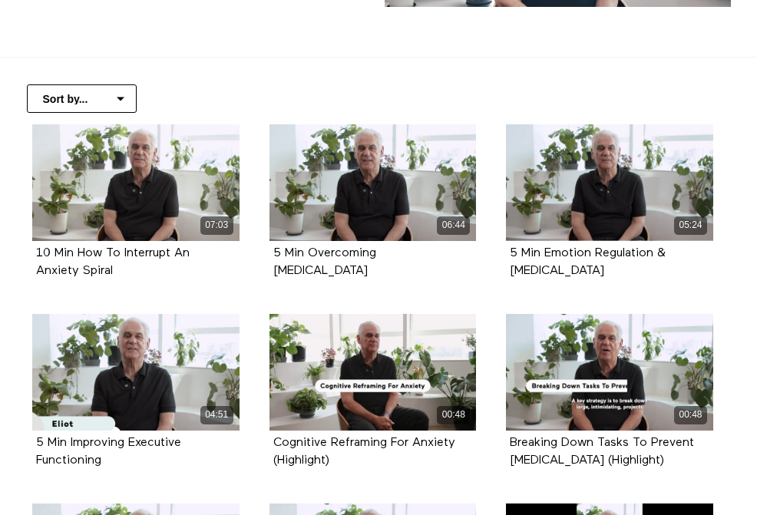
scroll to position [322, 0]
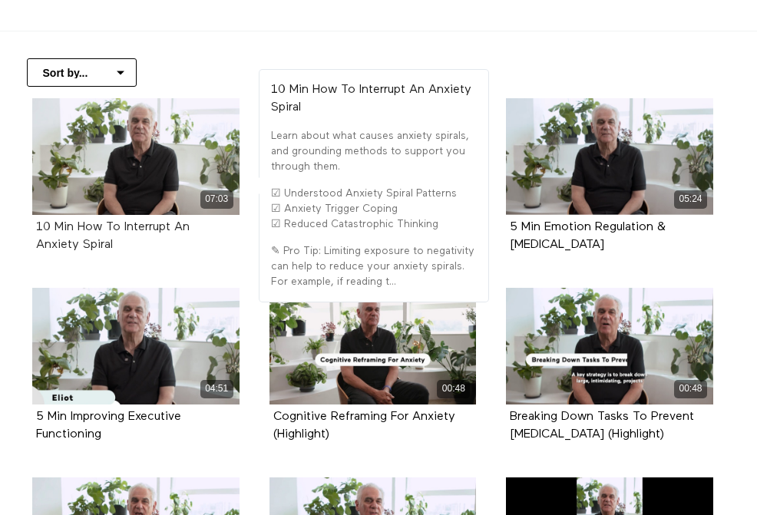
drag, startPoint x: 140, startPoint y: 243, endPoint x: 78, endPoint y: 233, distance: 63.0
click at [78, 233] on div "10 Min How To Interrupt An Anxiety Spiral" at bounding box center [136, 236] width 200 height 35
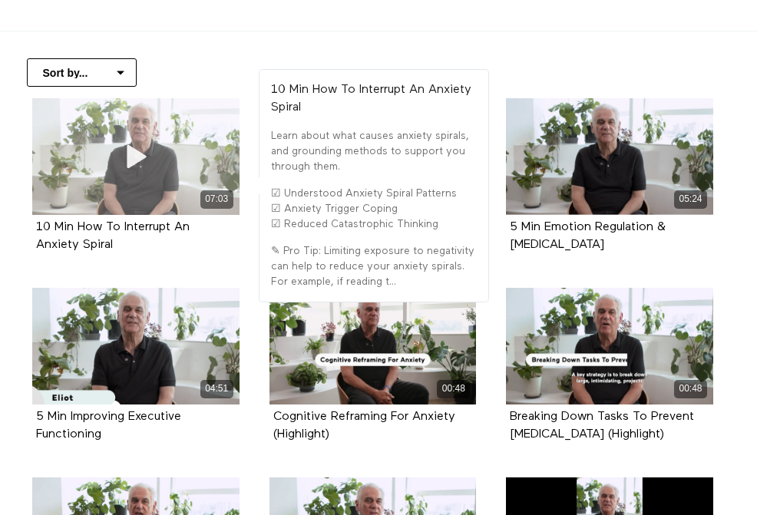
copy strong "How To Interrupt An Anxiety Spiral"
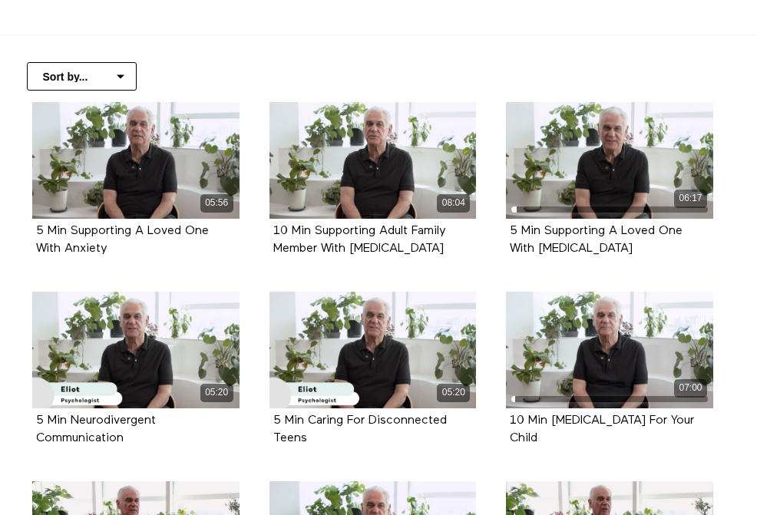
scroll to position [404, 0]
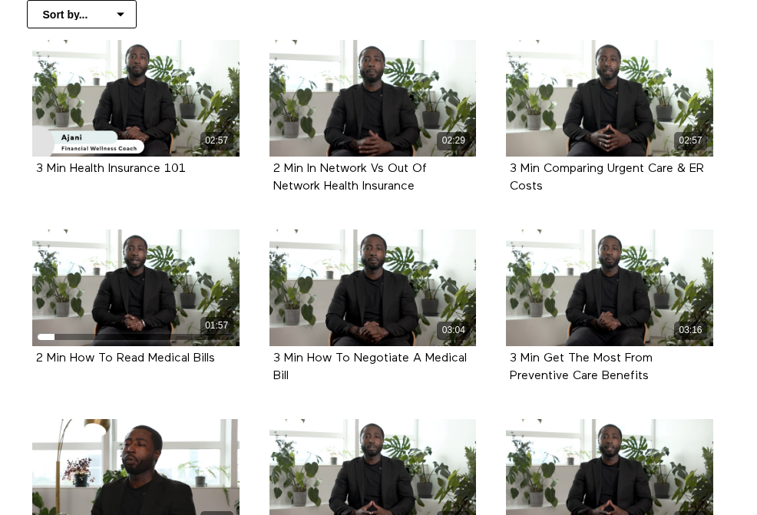
scroll to position [249, 0]
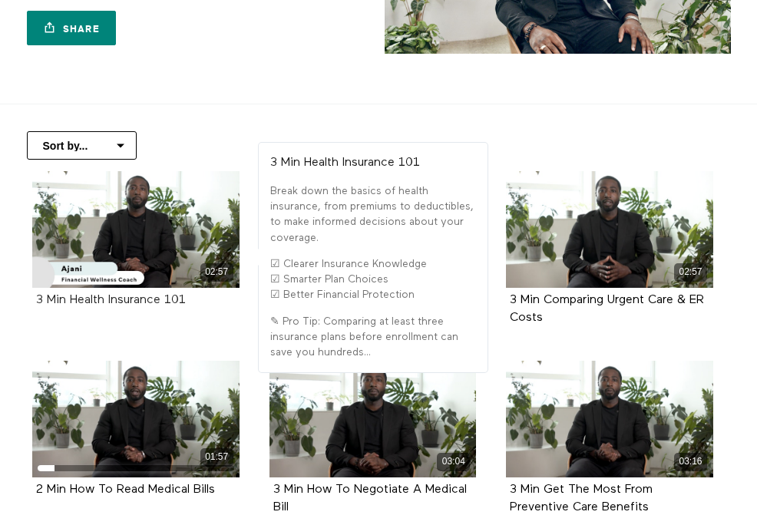
drag, startPoint x: 199, startPoint y: 309, endPoint x: 71, endPoint y: 302, distance: 128.4
click at [71, 302] on div "3 Min Health Insurance 101" at bounding box center [135, 300] width 207 height 25
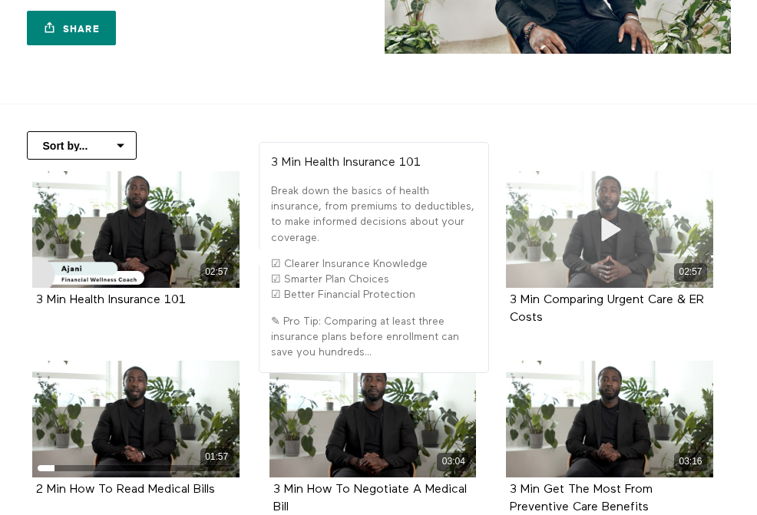
copy strong "Health Insurance 101"
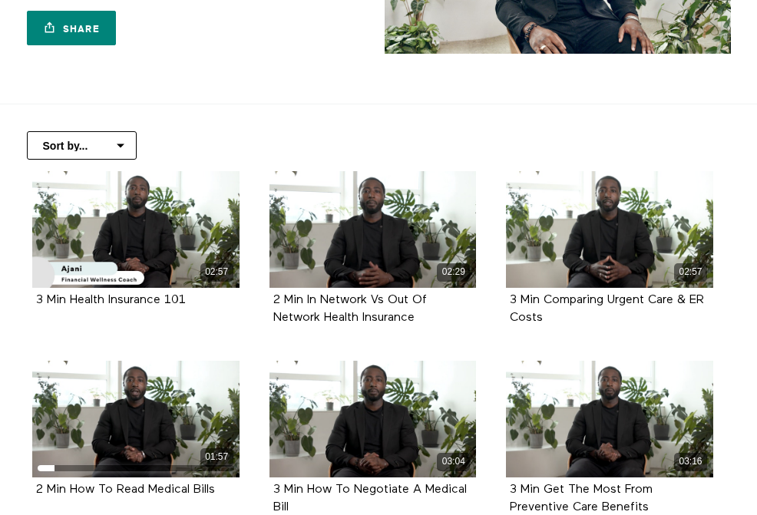
scroll to position [0, 0]
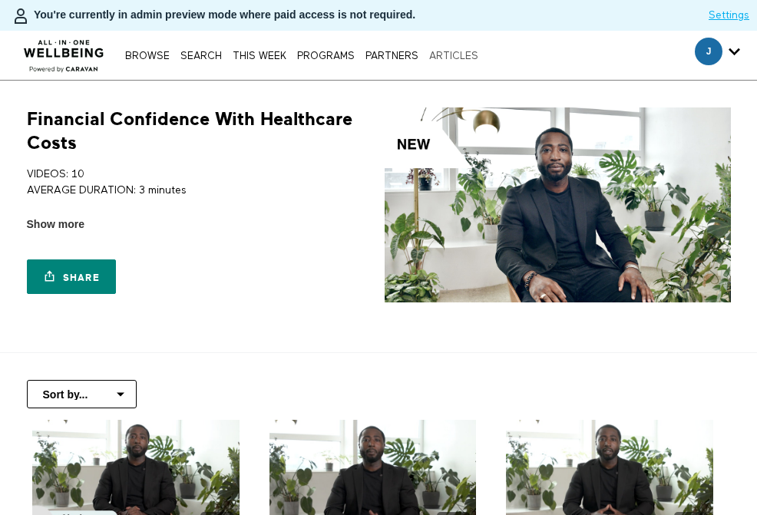
click at [455, 52] on link "ARTICLES" at bounding box center [453, 56] width 57 height 10
